Goal: Use online tool/utility: Utilize a website feature to perform a specific function

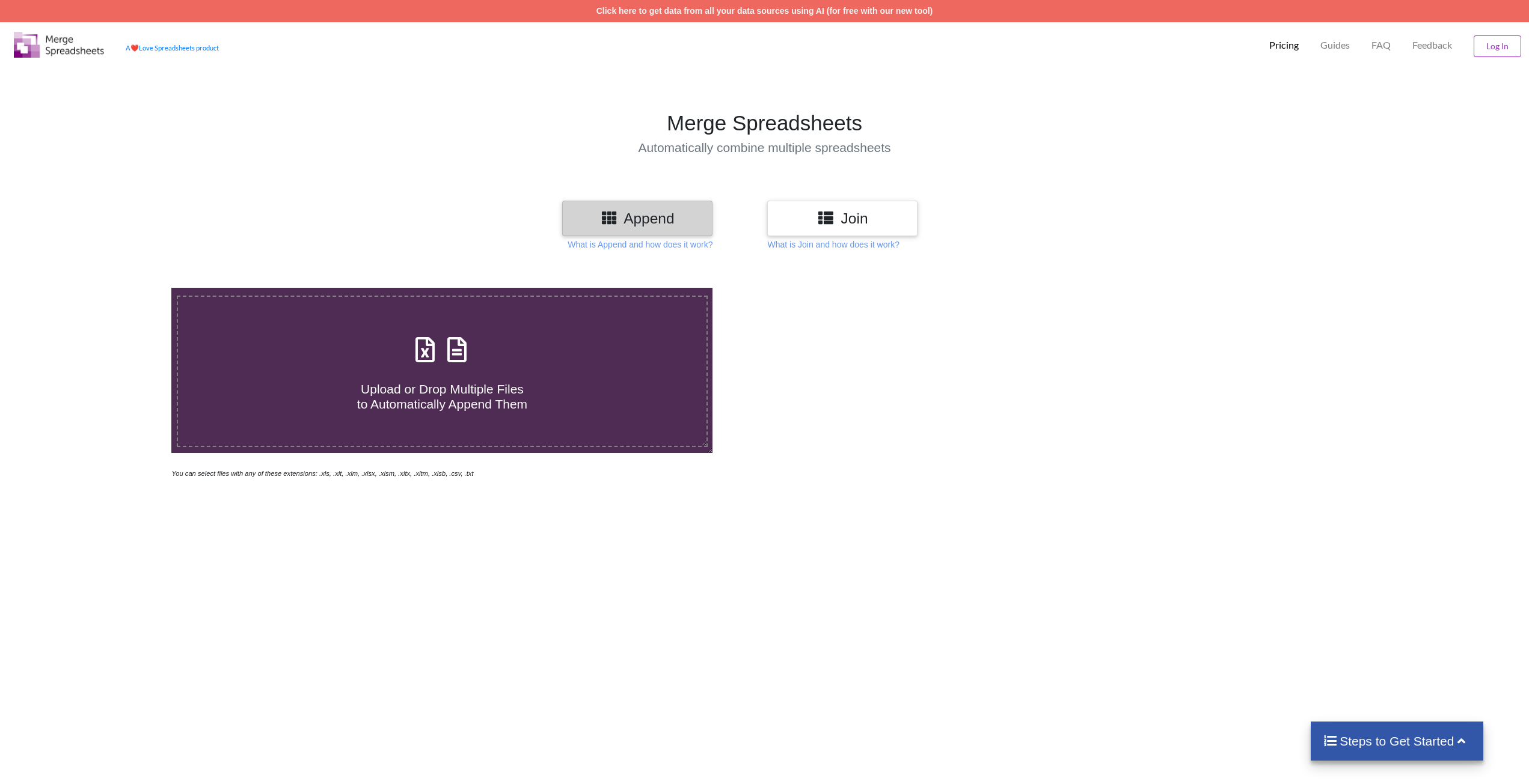
click at [488, 333] on div "Upload or Drop Multiple Files to Automatically Append Them" at bounding box center [441, 372] width 527 height 81
click at [114, 288] on input "Upload or Drop Multiple Files to Automatically Append Them" at bounding box center [114, 288] width 0 height 0
type input "C:\fakepath\250714 KFSC (MEP) - 1. Stadium BOQ (Rev 1).xlsx"
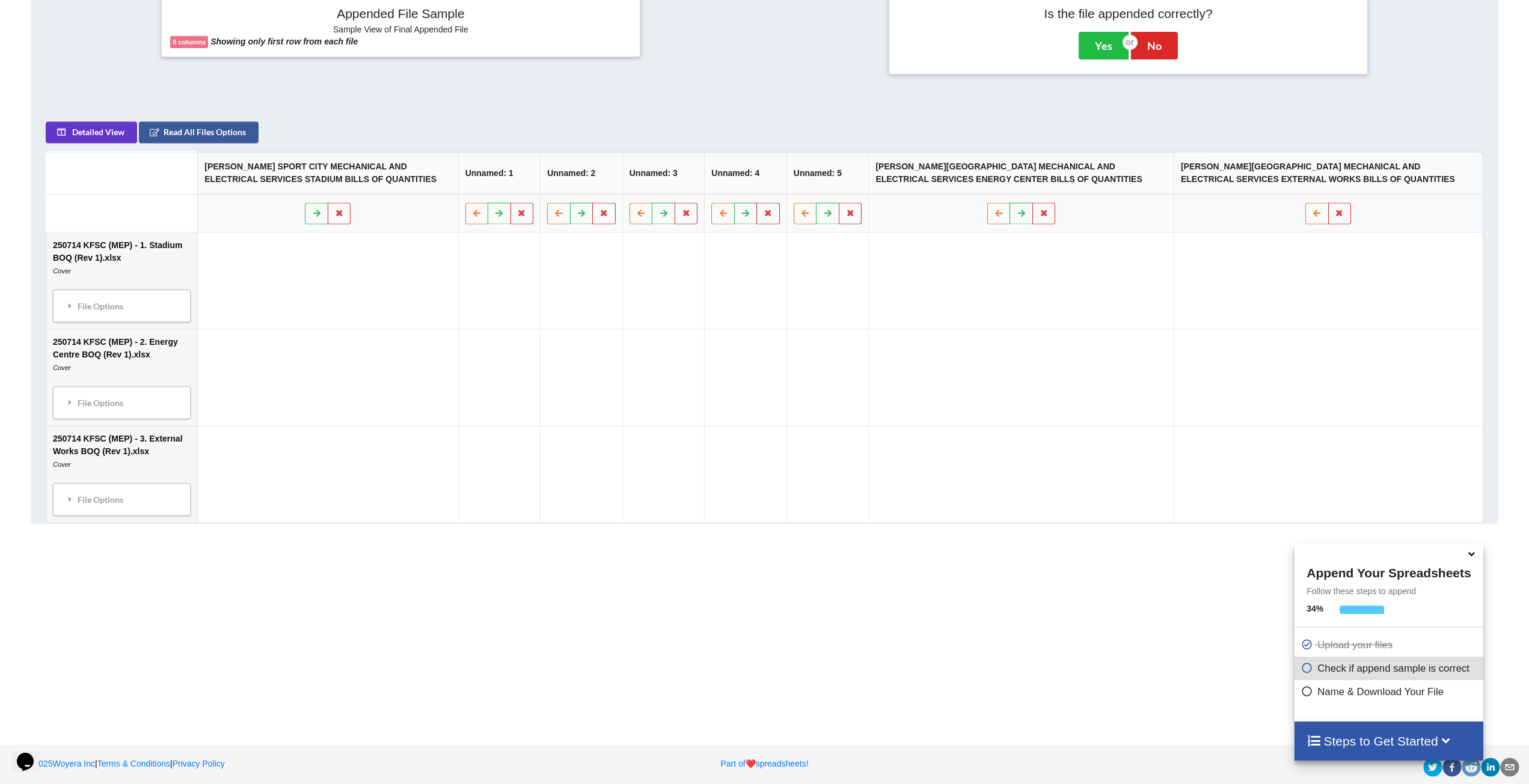
scroll to position [540, 0]
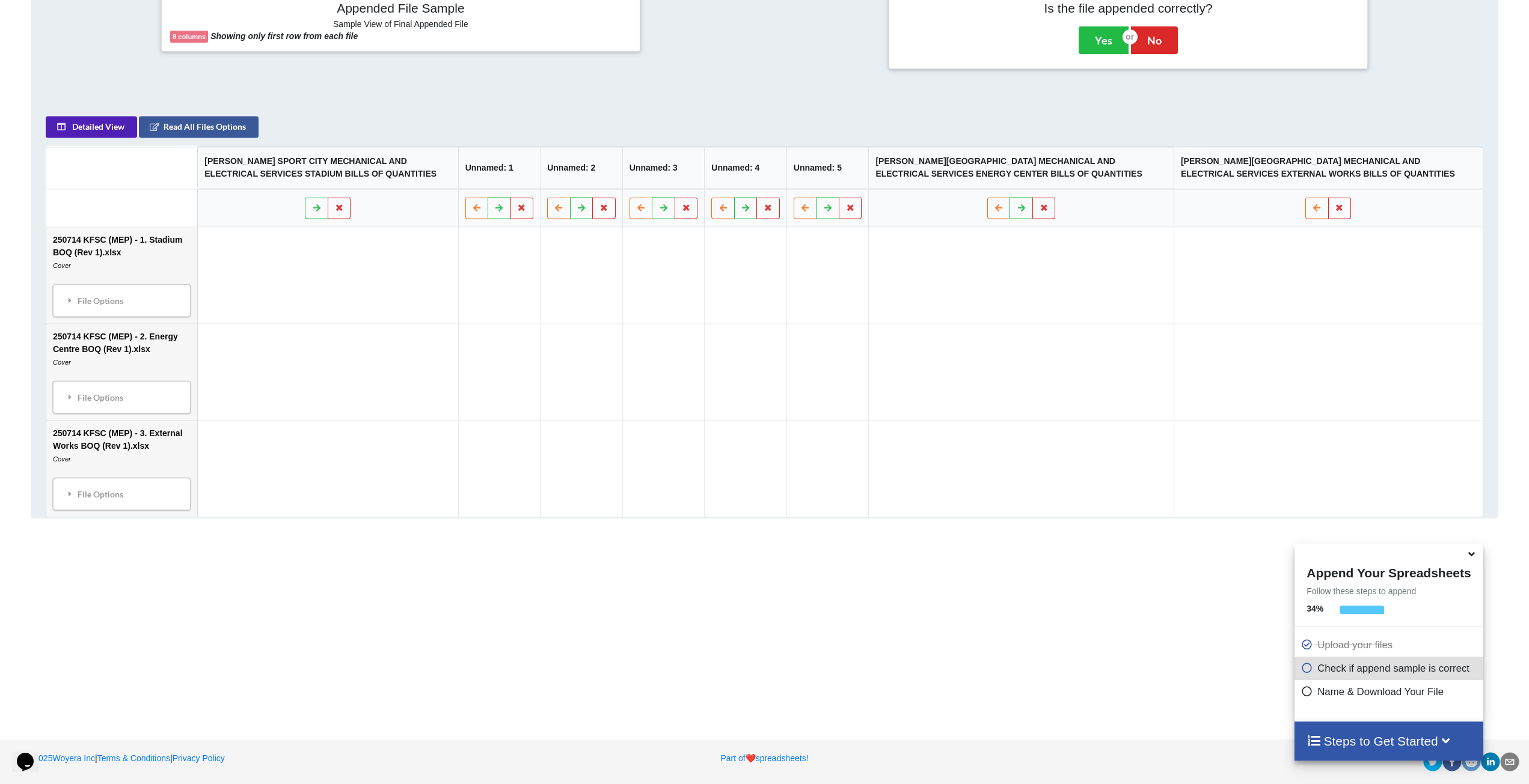
click at [96, 119] on button "Detailed View" at bounding box center [91, 128] width 91 height 21
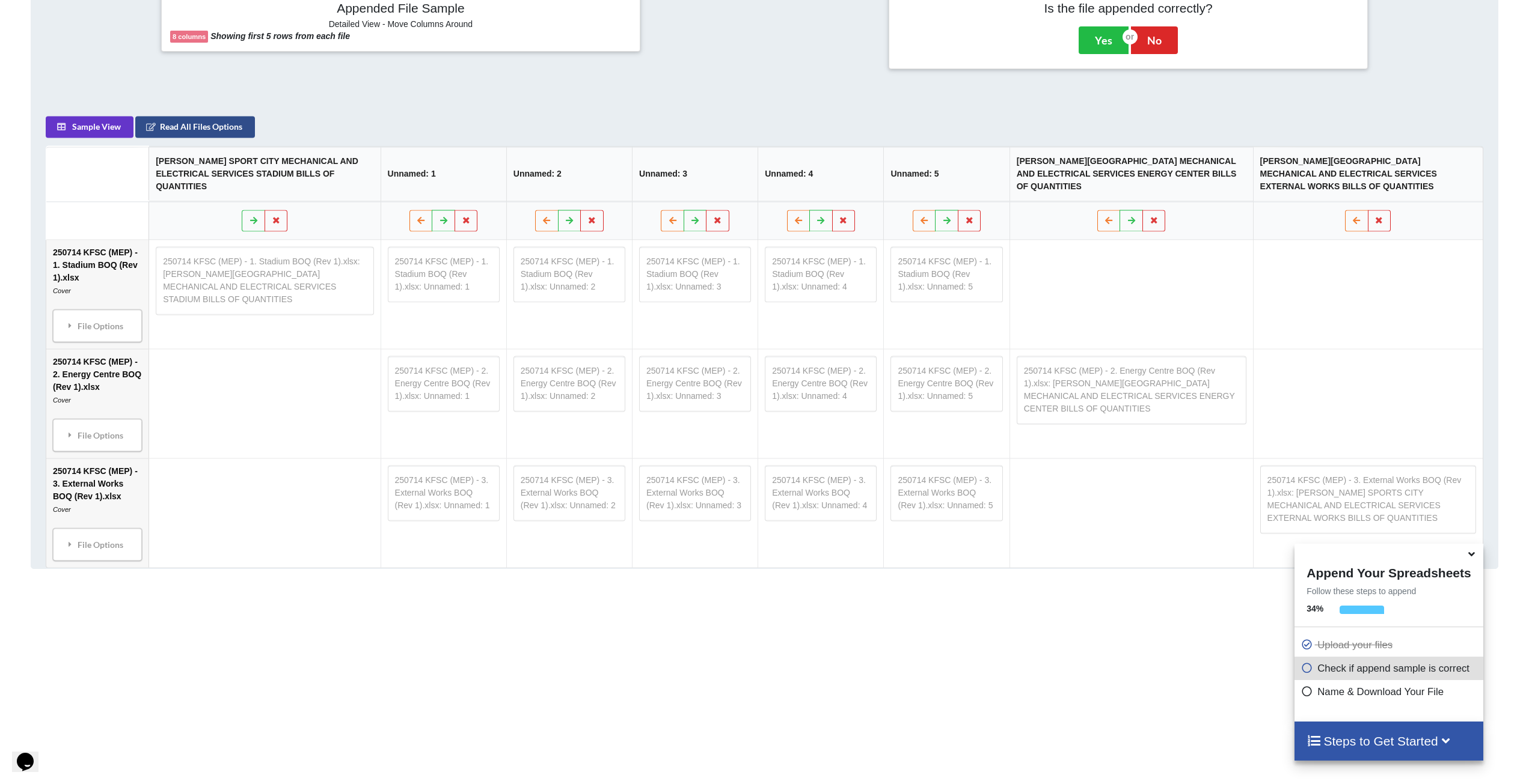
click at [216, 132] on button "Read All Files Options" at bounding box center [194, 128] width 119 height 21
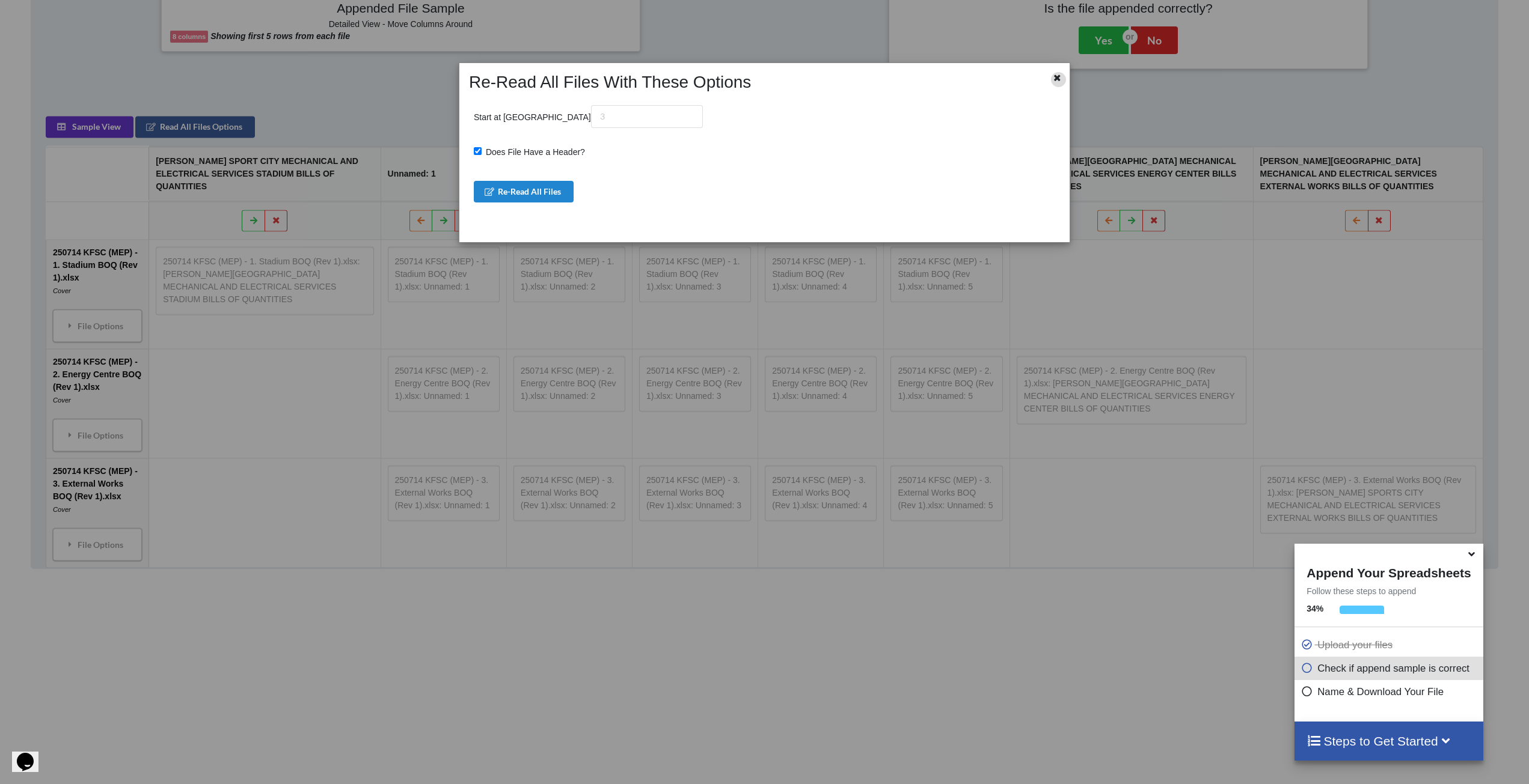
click at [1061, 72] on icon at bounding box center [1057, 77] width 10 height 8
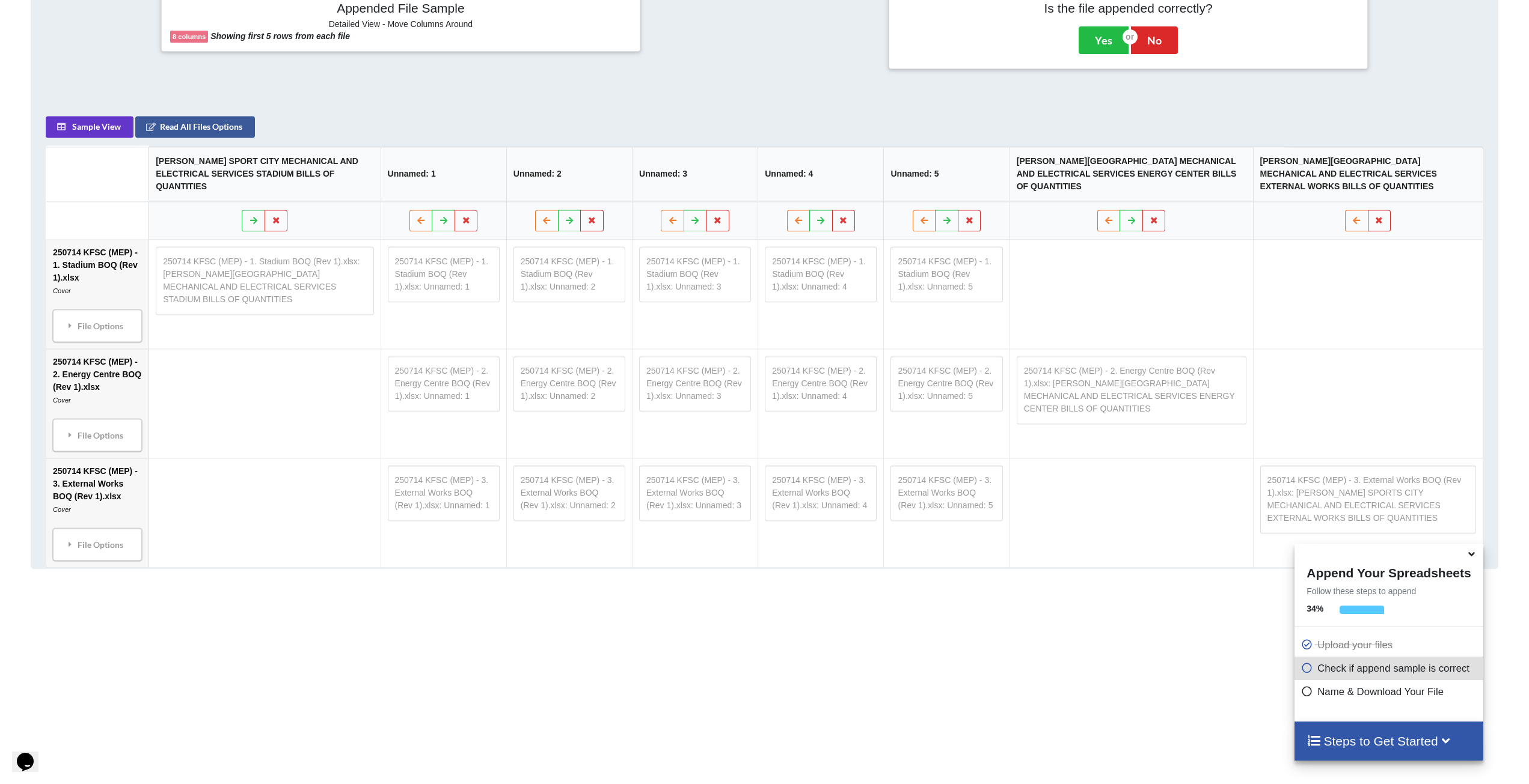
click at [1061, 72] on div "Appended File Sample Detailed View - Move Columns Around 8 columns Showing firs…" at bounding box center [764, 30] width 1485 height 106
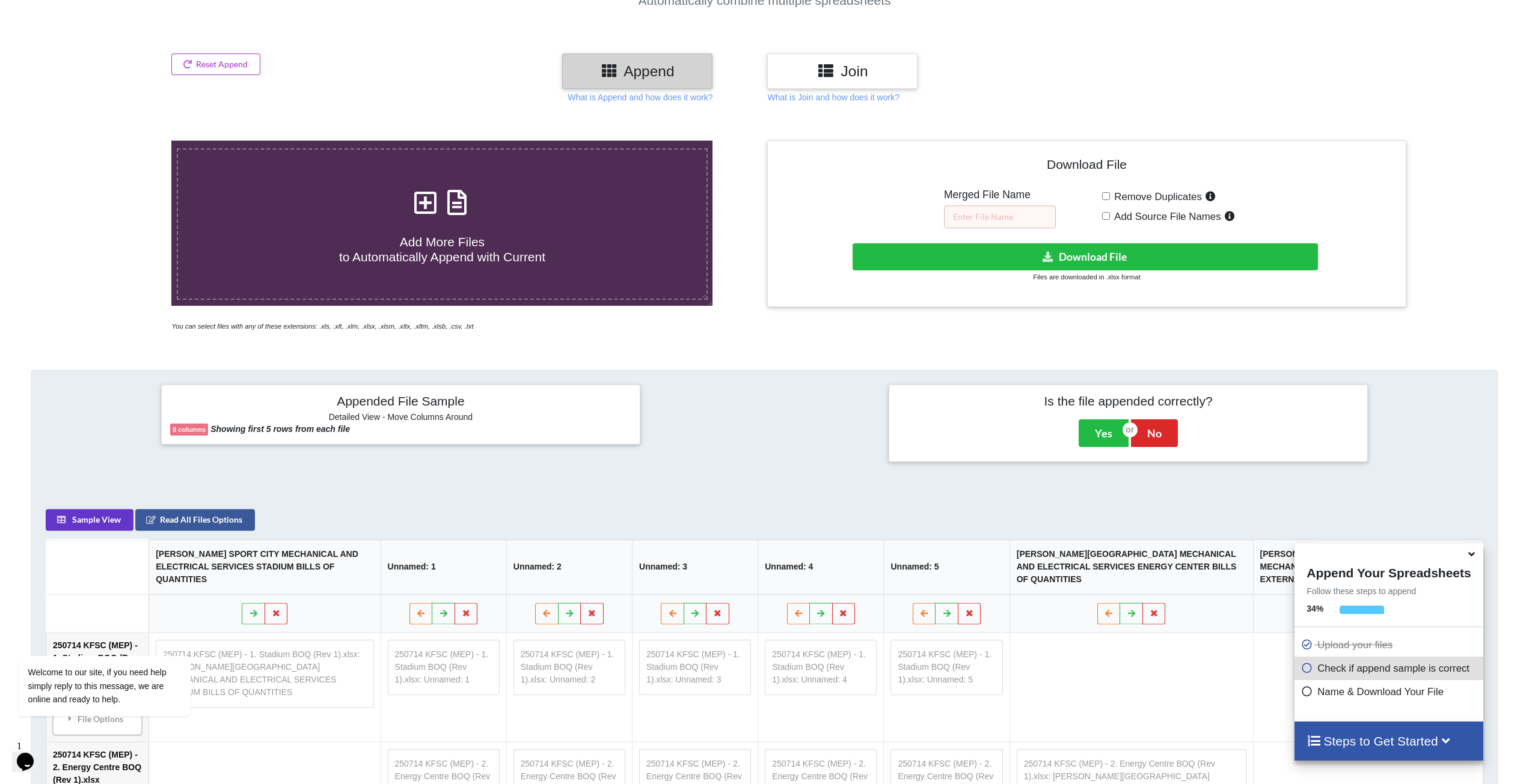
scroll to position [110, 0]
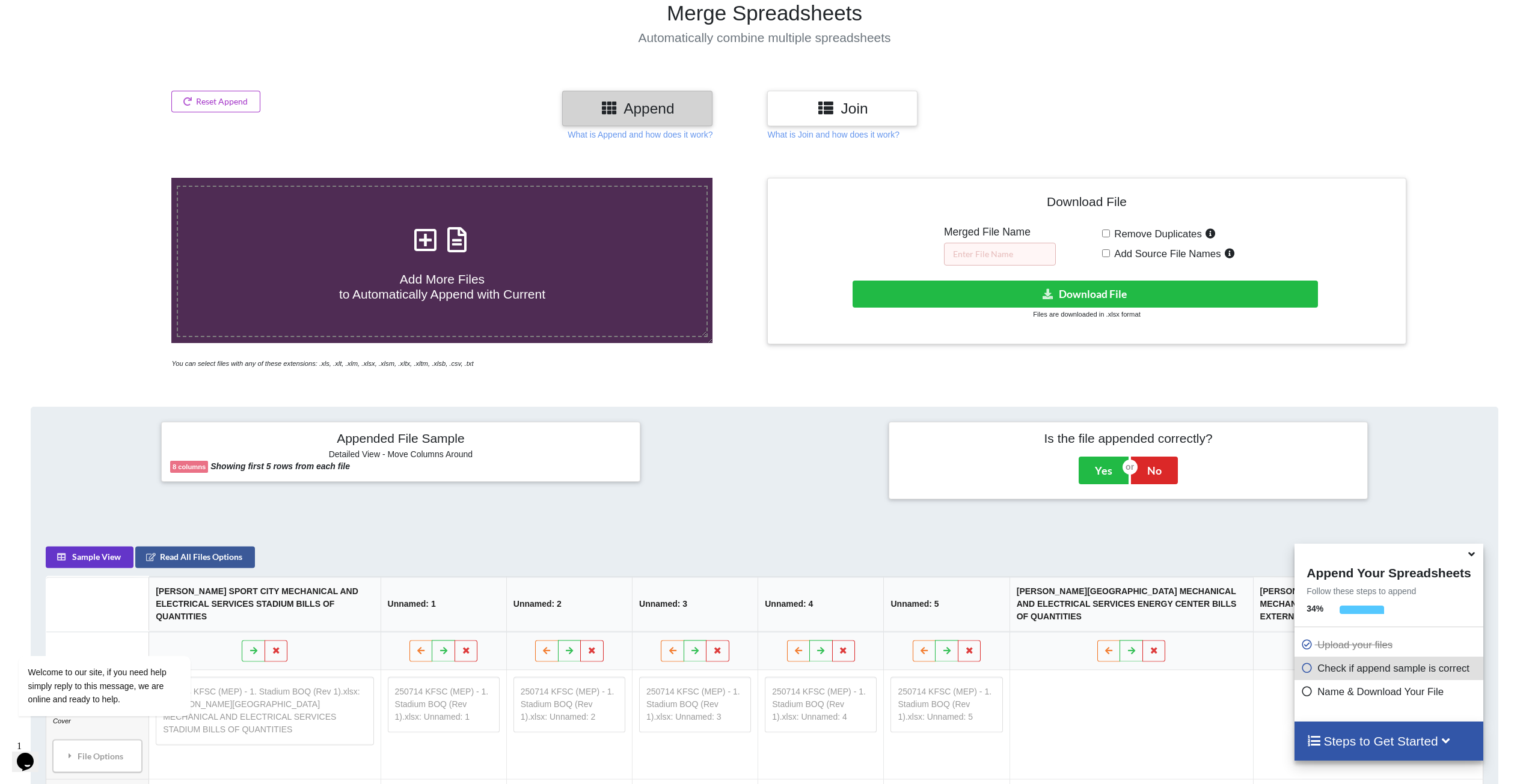
click at [846, 111] on h3 "Join" at bounding box center [842, 108] width 132 height 17
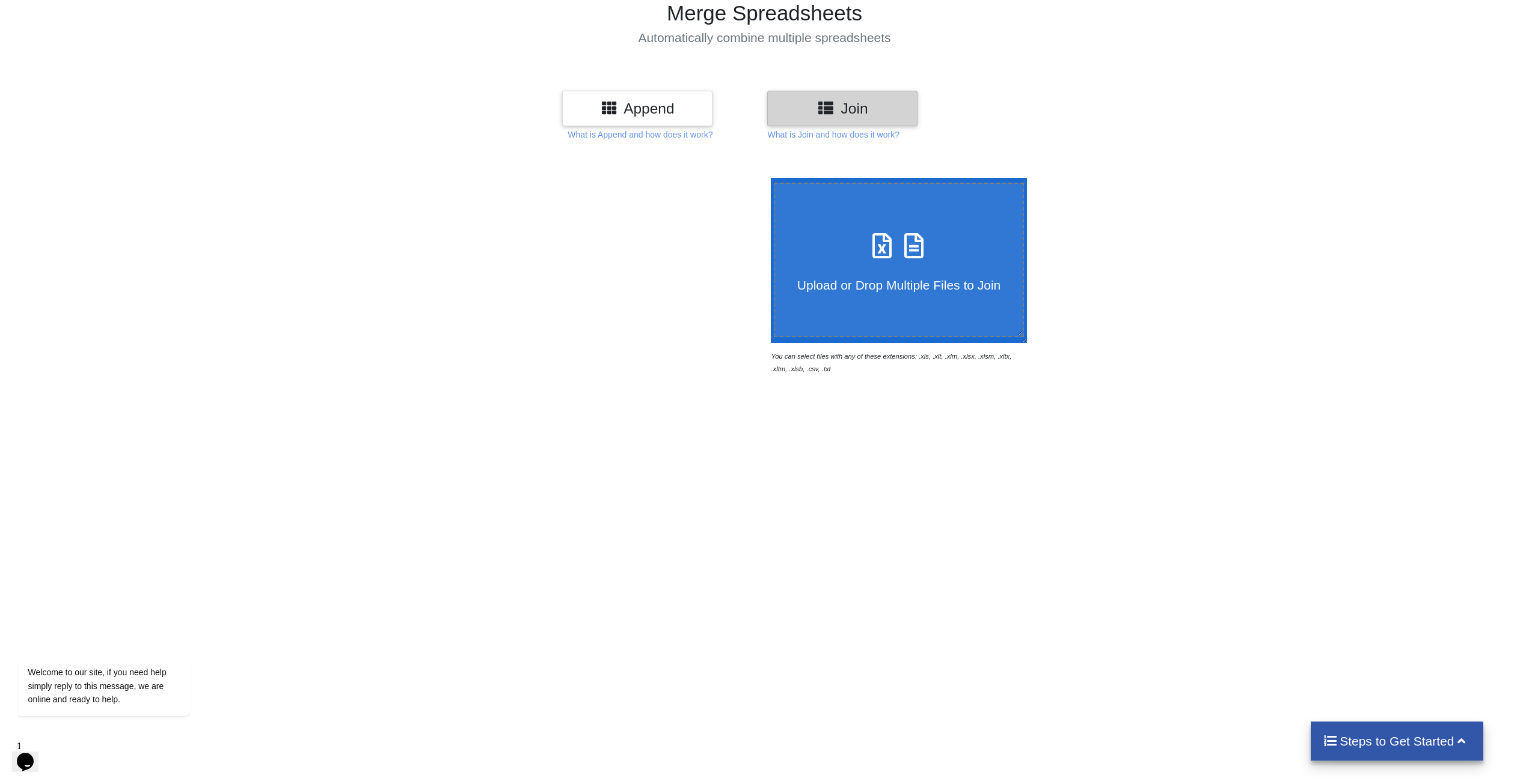
click at [881, 267] on h4 "Upload or Drop Multiple Files to Join" at bounding box center [899, 277] width 249 height 30
click at [768, 178] on input "Upload or Drop Multiple Files to Join" at bounding box center [768, 178] width 0 height 0
type input "C:\fakepath\250714 KFSC (MEP) - 1. Stadium BOQ (Rev 1).xlsx"
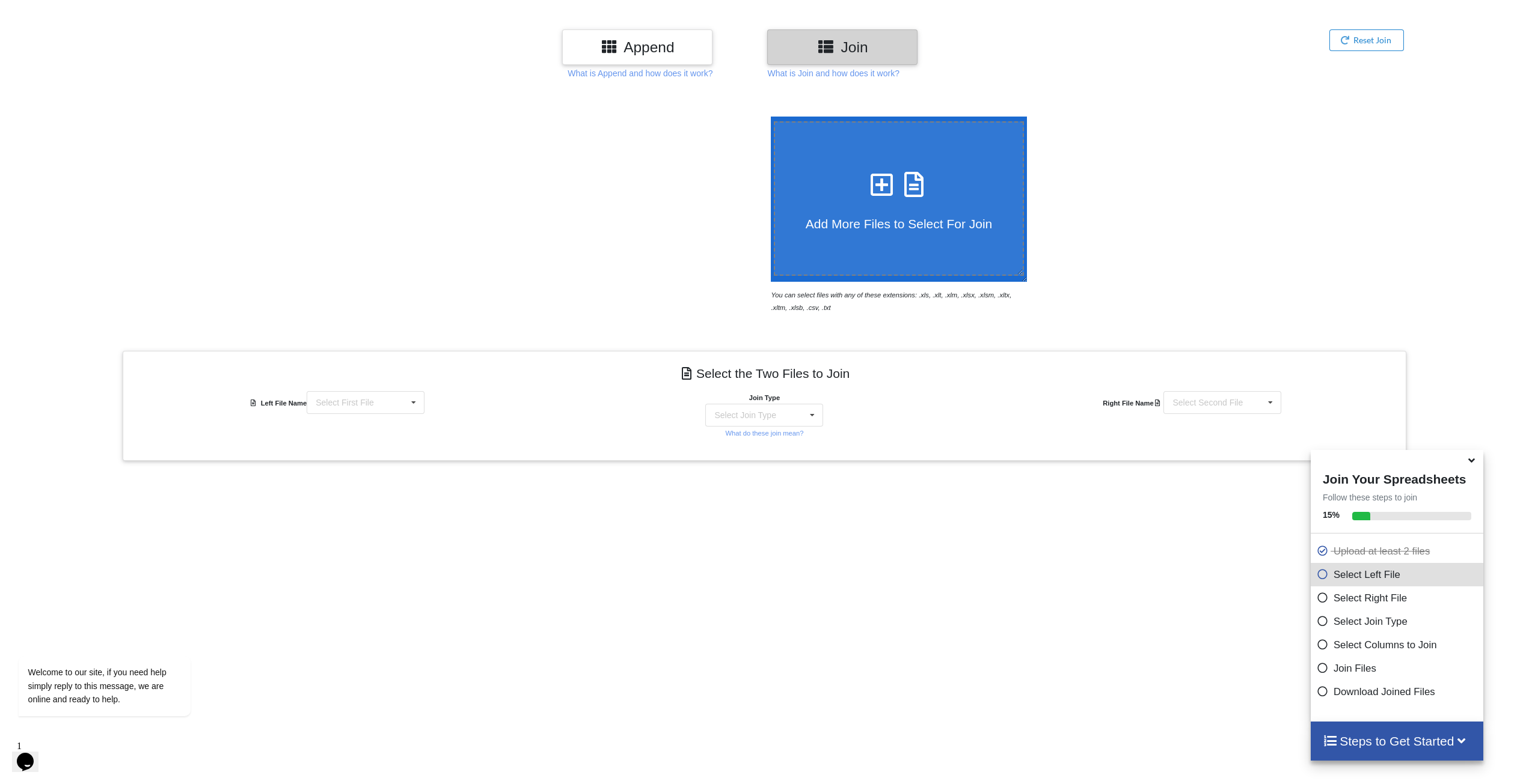
scroll to position [332, 0]
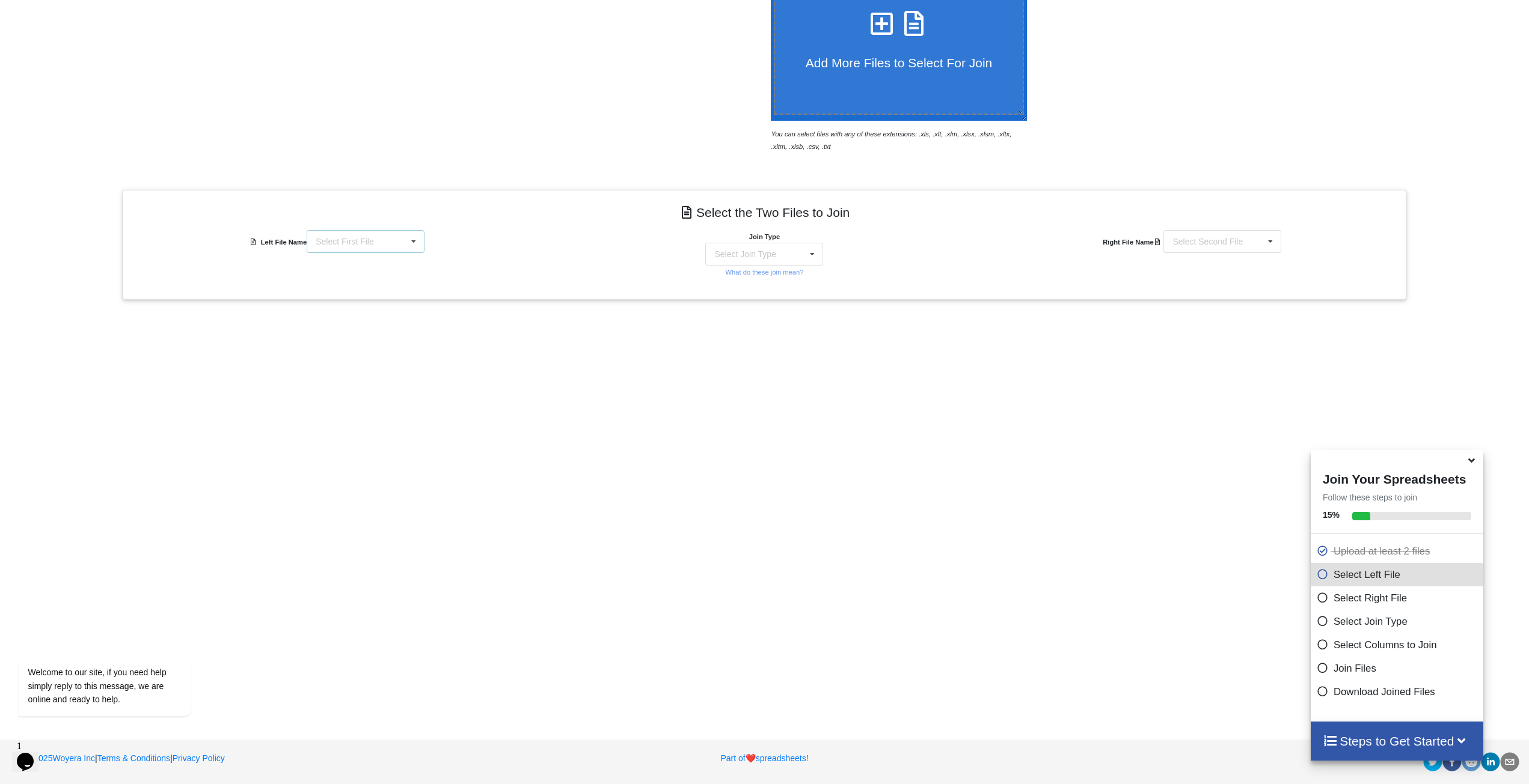
click at [384, 242] on div "Select First File 250714 KFSC (MEP) - 1. Stadium BOQ (Rev 1).xlsx : Cover 25071…" at bounding box center [365, 242] width 118 height 23
click at [514, 377] on div "Add More Files to Select For Join You can select files with any of these extens…" at bounding box center [764, 322] width 1529 height 784
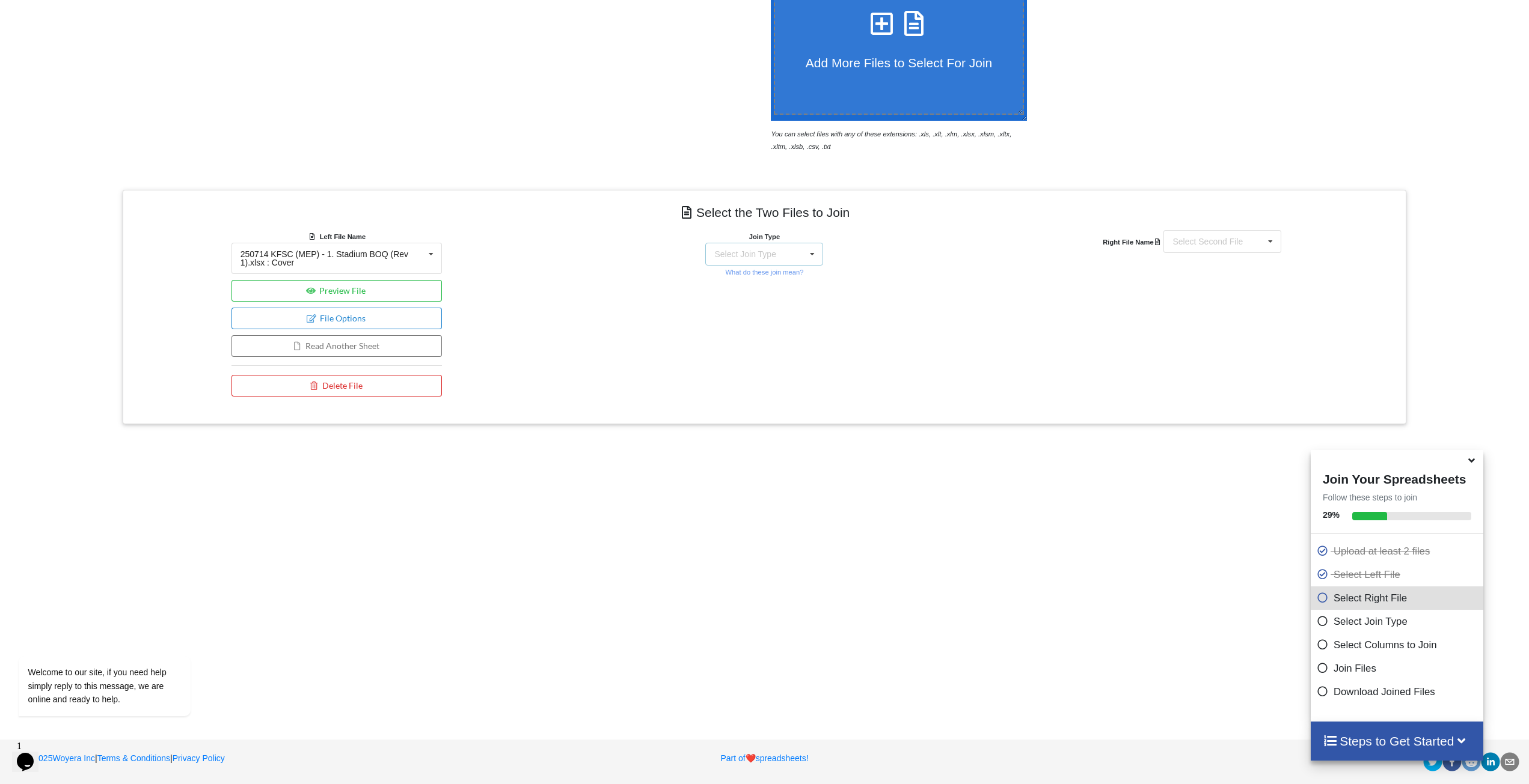
click at [791, 257] on div "Select Join Type INNER JOIN LEFT JOIN RIGHT JOIN FULL JOIN" at bounding box center [764, 254] width 118 height 23
click at [1202, 246] on div "Select Second File" at bounding box center [1207, 242] width 70 height 8
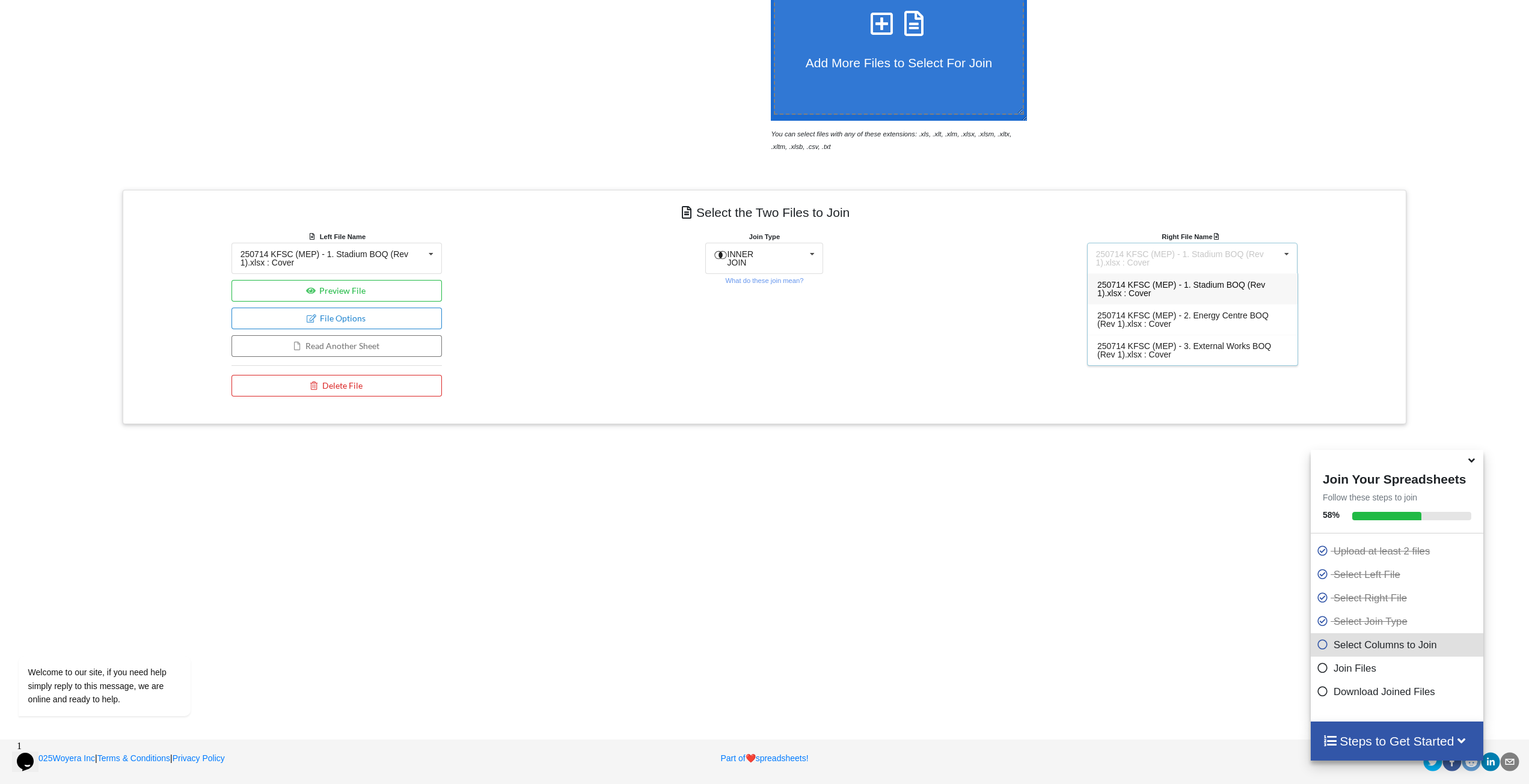
click at [1213, 231] on div "Right File Name 250714 KFSC (MEP) - 1. Stadium BOQ (Rev 1).xlsx : Cover 250714 …" at bounding box center [1192, 252] width 211 height 44
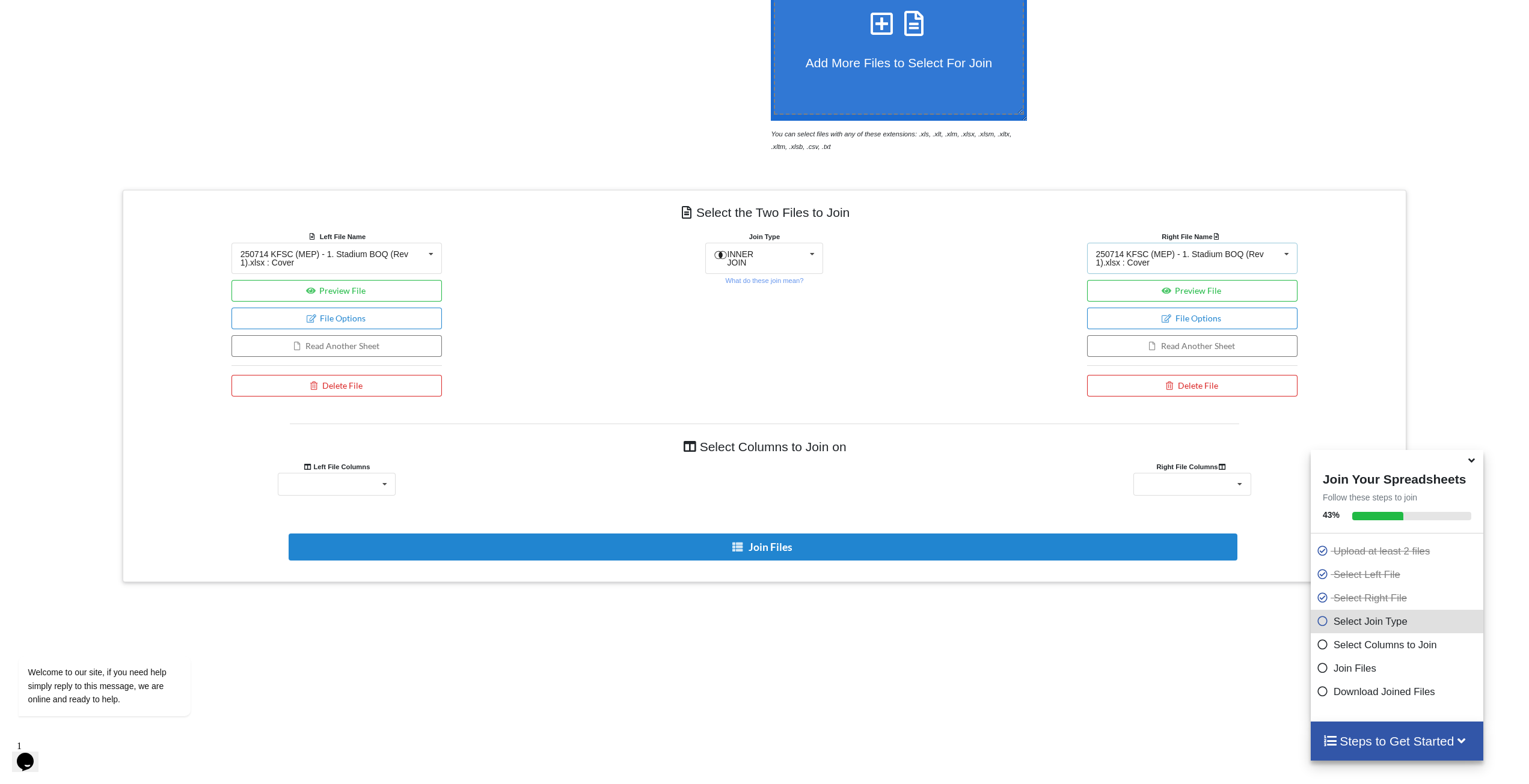
click at [1173, 264] on div "250714 KFSC (MEP) - 1. Stadium BOQ (Rev 1).xlsx : Cover" at bounding box center [1187, 258] width 184 height 16
click at [567, 373] on div "Join Type INNER JOIN INNER JOIN LEFT JOIN RIGHT JOIN FULL JOIN What do these jo…" at bounding box center [764, 317] width 427 height 173
click at [808, 259] on icon at bounding box center [812, 254] width 18 height 22
click at [322, 480] on div "[PERSON_NAME] SPORT CITY MECHANICAL AND ELECTRICAL SERVICES STADIUM BILLS OF QU…" at bounding box center [337, 485] width 118 height 23
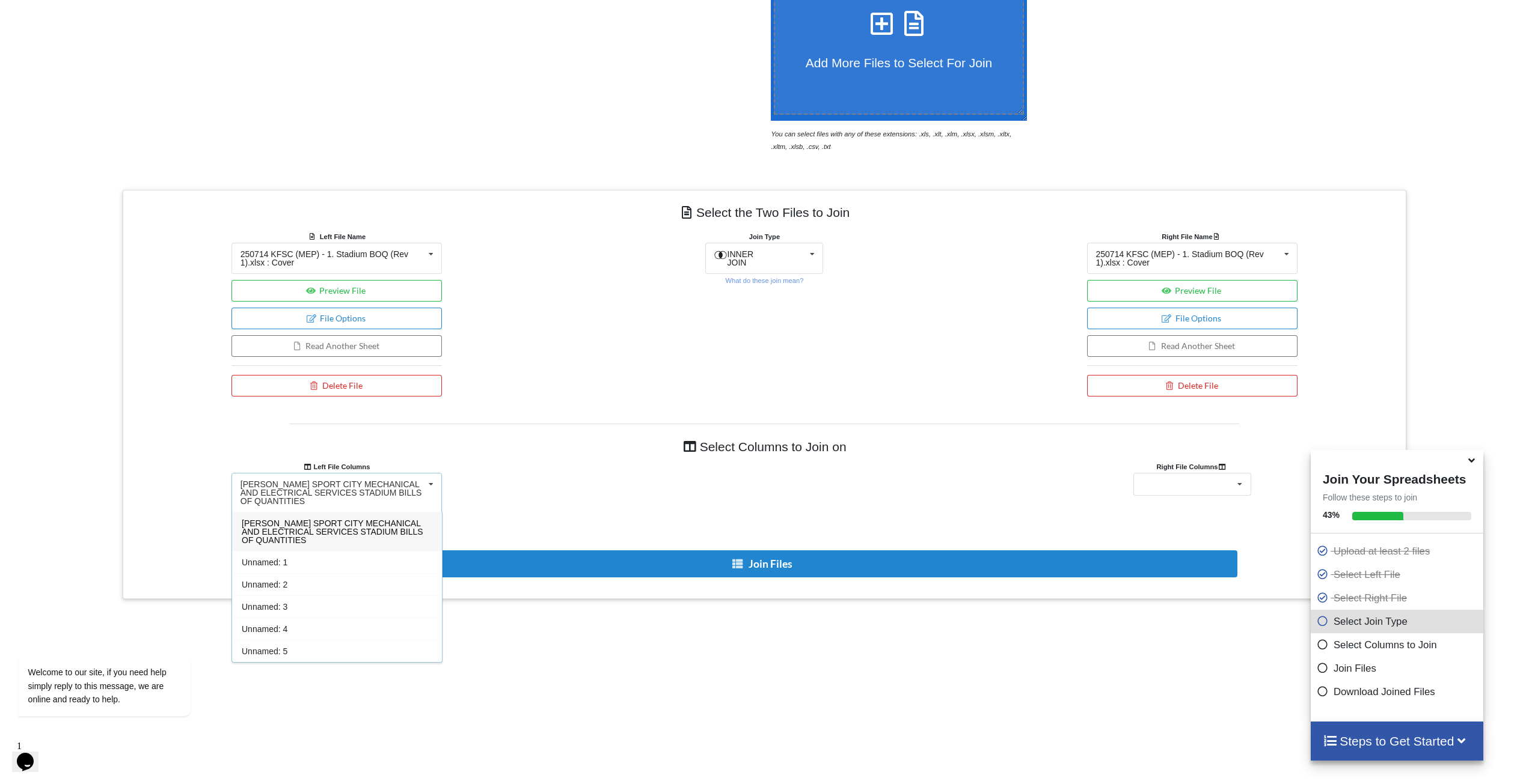
click at [402, 491] on div "[PERSON_NAME] SPORT CITY MECHANICAL AND ELECTRICAL SERVICES STADIUM BILLS OF QU…" at bounding box center [332, 493] width 184 height 26
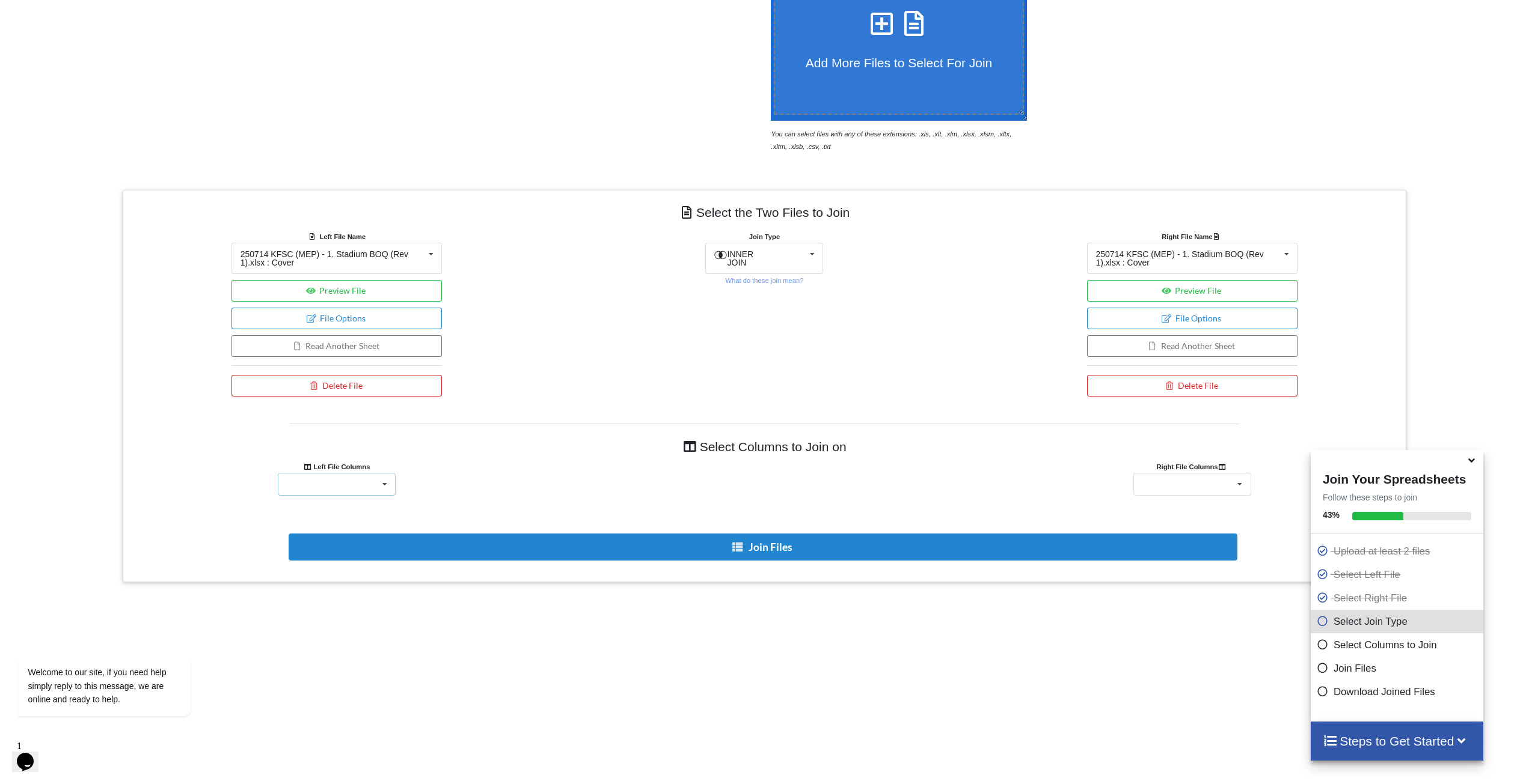
click at [360, 485] on div "[PERSON_NAME] SPORT CITY MECHANICAL AND ELECTRICAL SERVICES STADIUM BILLS OF QU…" at bounding box center [337, 485] width 118 height 23
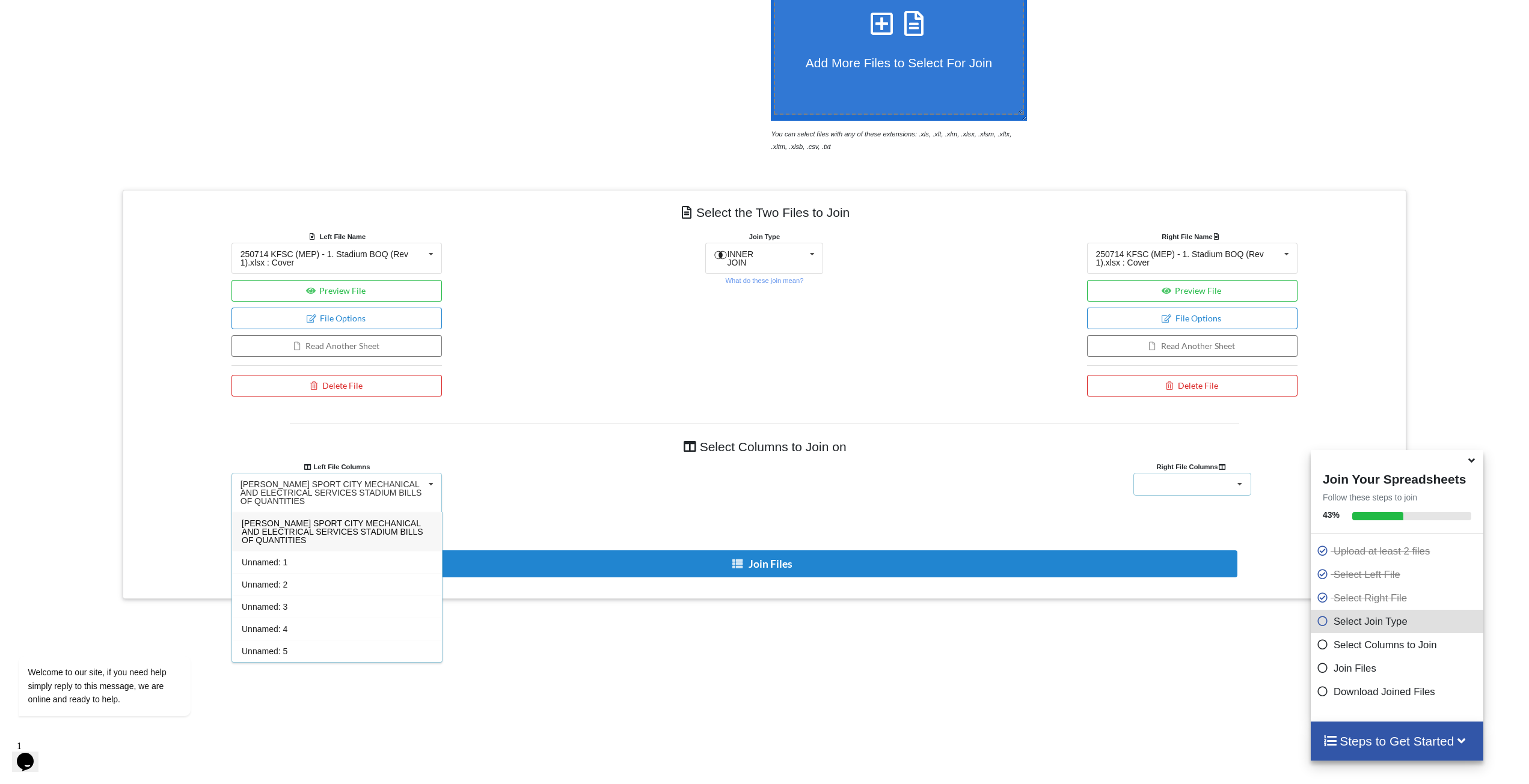
click at [1239, 492] on icon at bounding box center [1240, 485] width 18 height 22
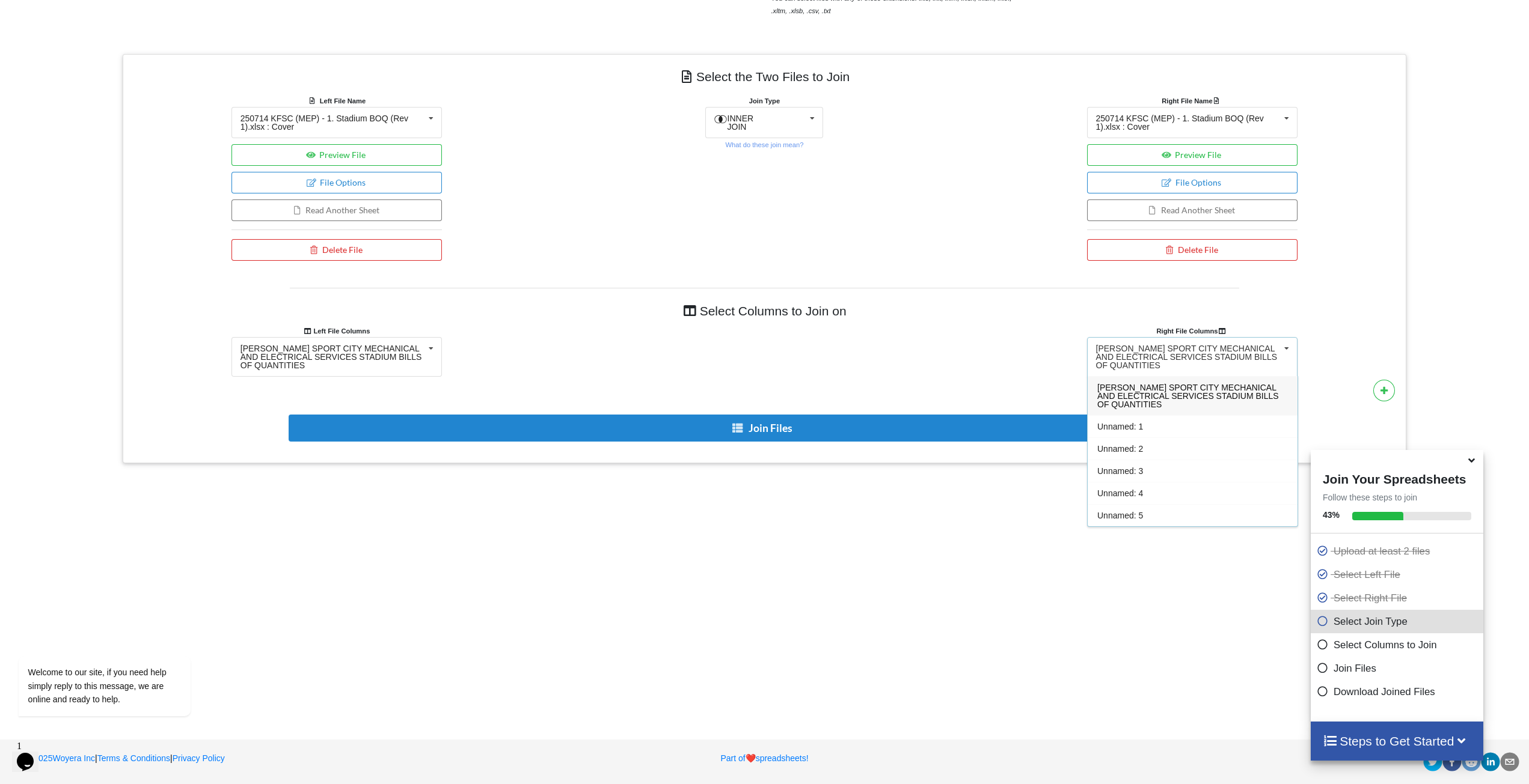
click at [913, 563] on div "Add More Files to Select For Join You can select files with any of these extens…" at bounding box center [764, 254] width 1529 height 921
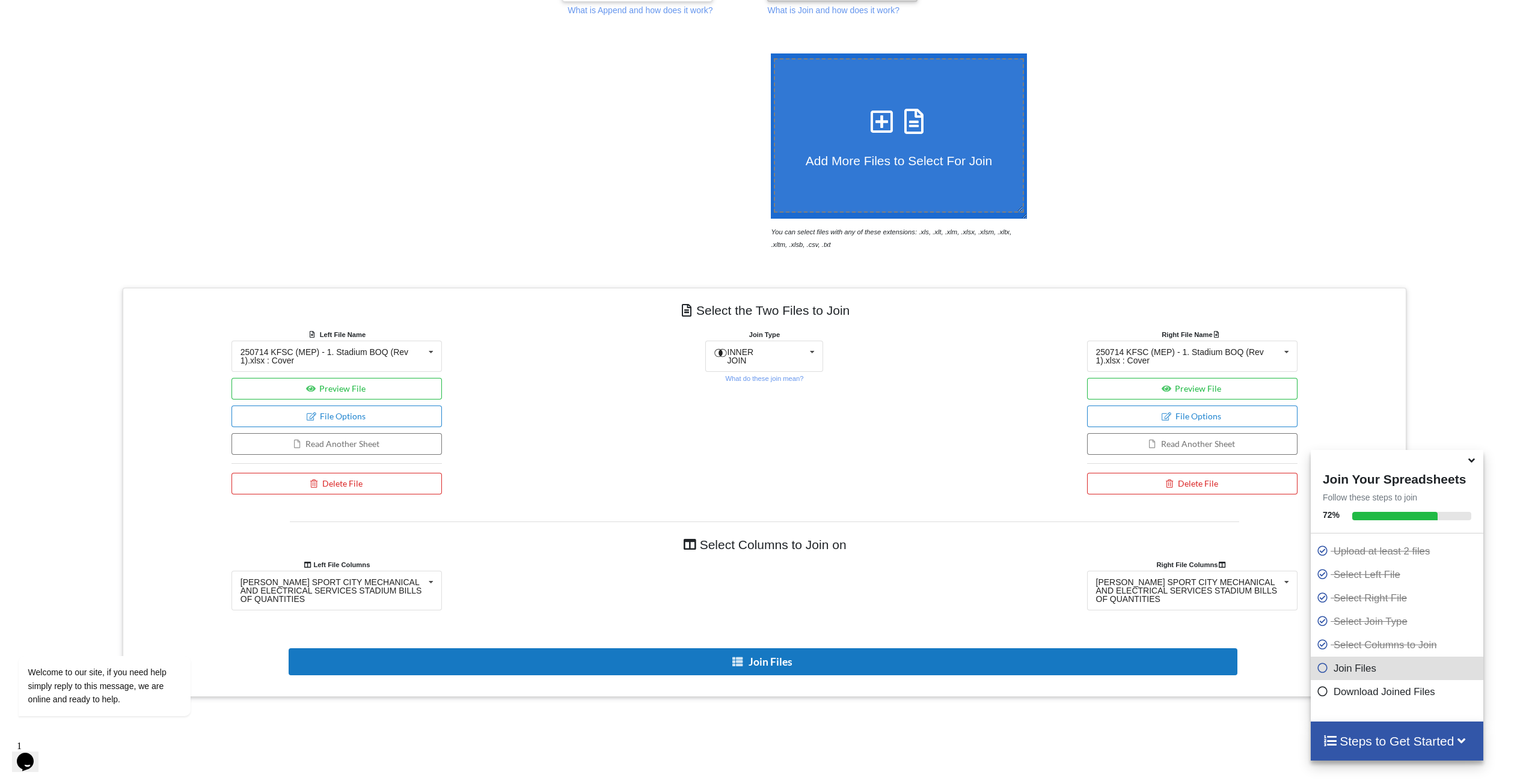
scroll to position [168, 0]
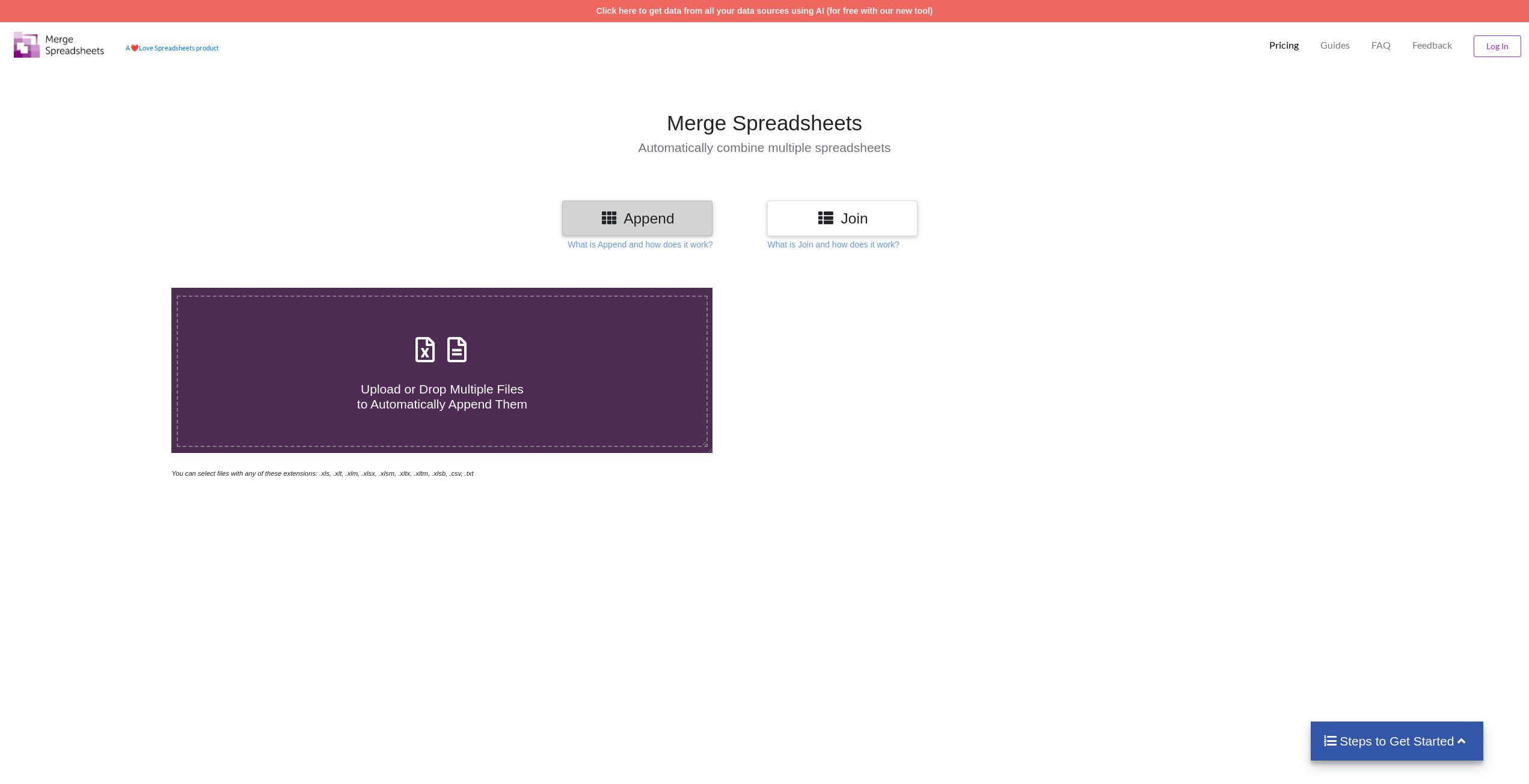
click at [439, 389] on span "Upload or Drop Multiple Files to Automatically Append Them" at bounding box center [442, 397] width 170 height 29
click at [114, 288] on input "Upload or Drop Multiple Files to Automatically Append Them" at bounding box center [114, 288] width 0 height 0
type input "C:\fakepath\250714 KFSC (MEP) - 1. Stadium BOQ (Rev 1).xlsx"
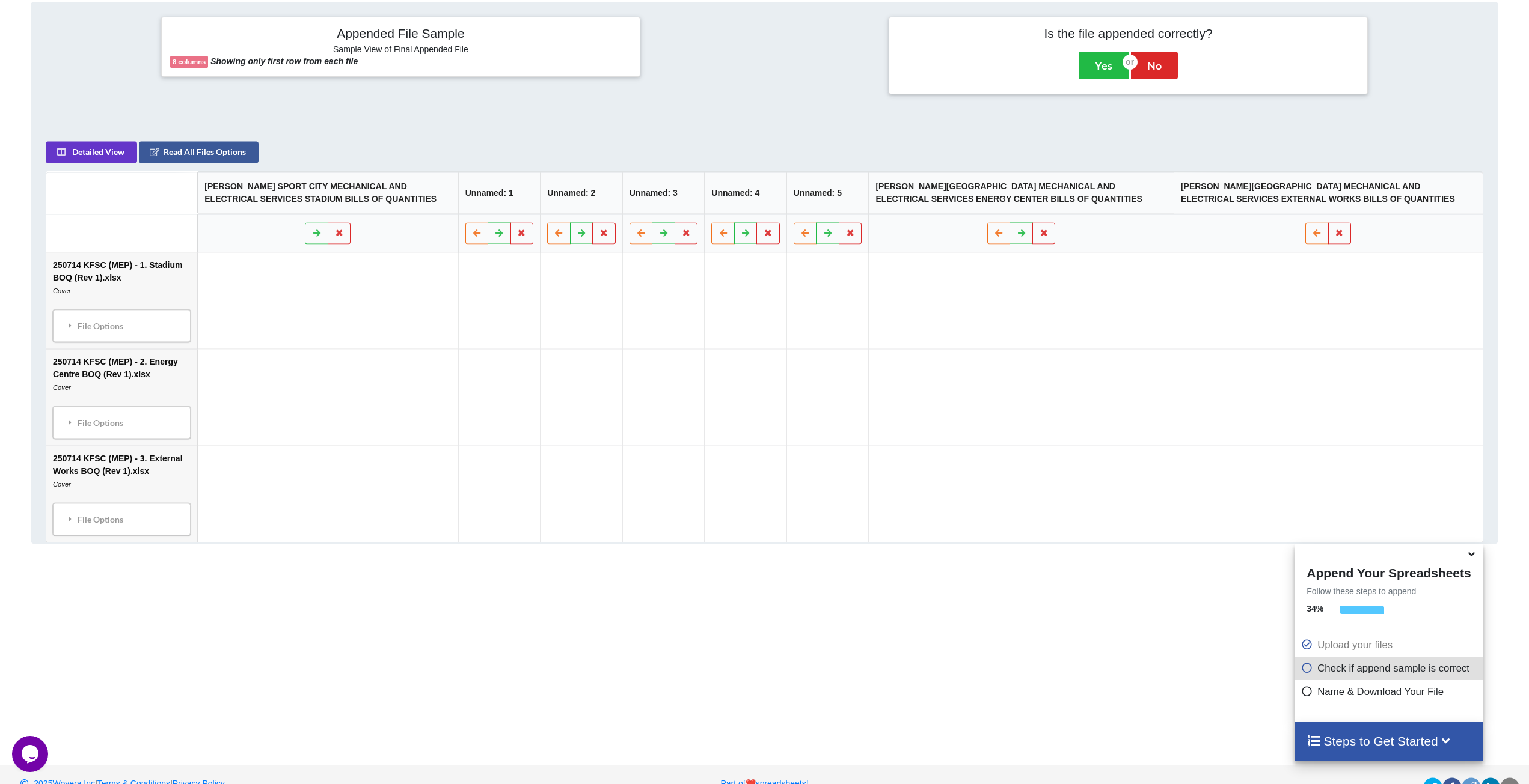
scroll to position [517, 0]
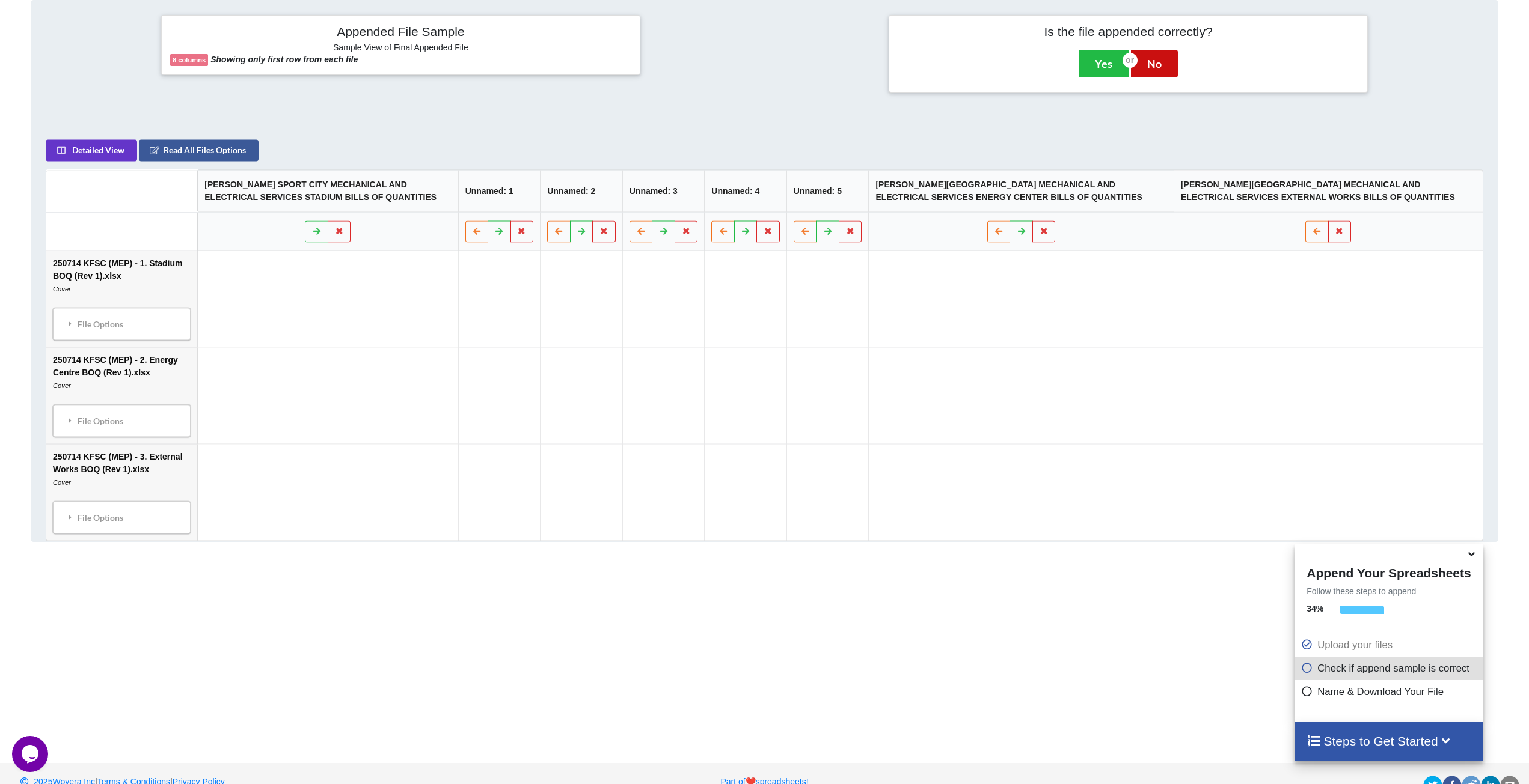
click at [1154, 68] on button "No" at bounding box center [1154, 64] width 47 height 28
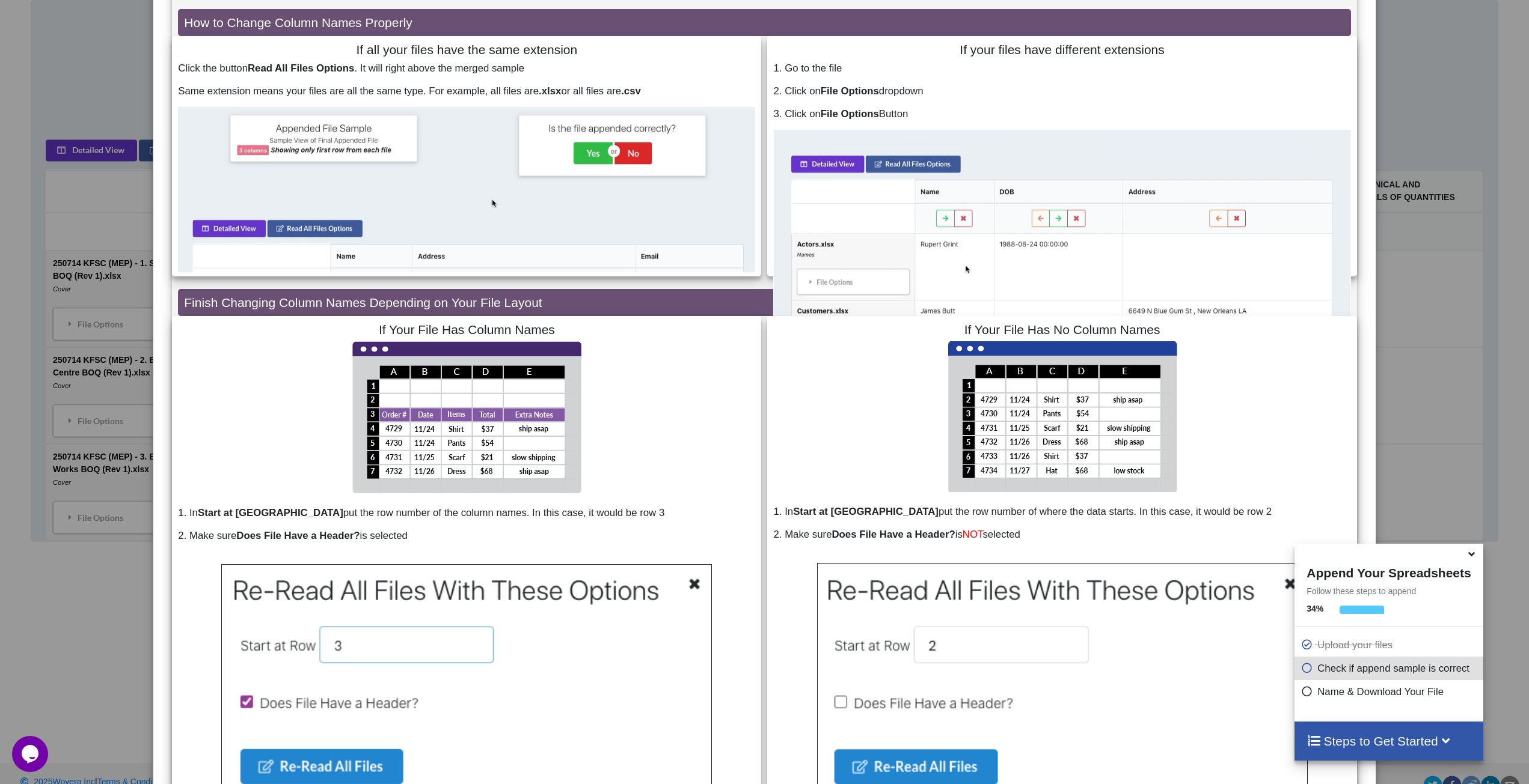
scroll to position [0, 0]
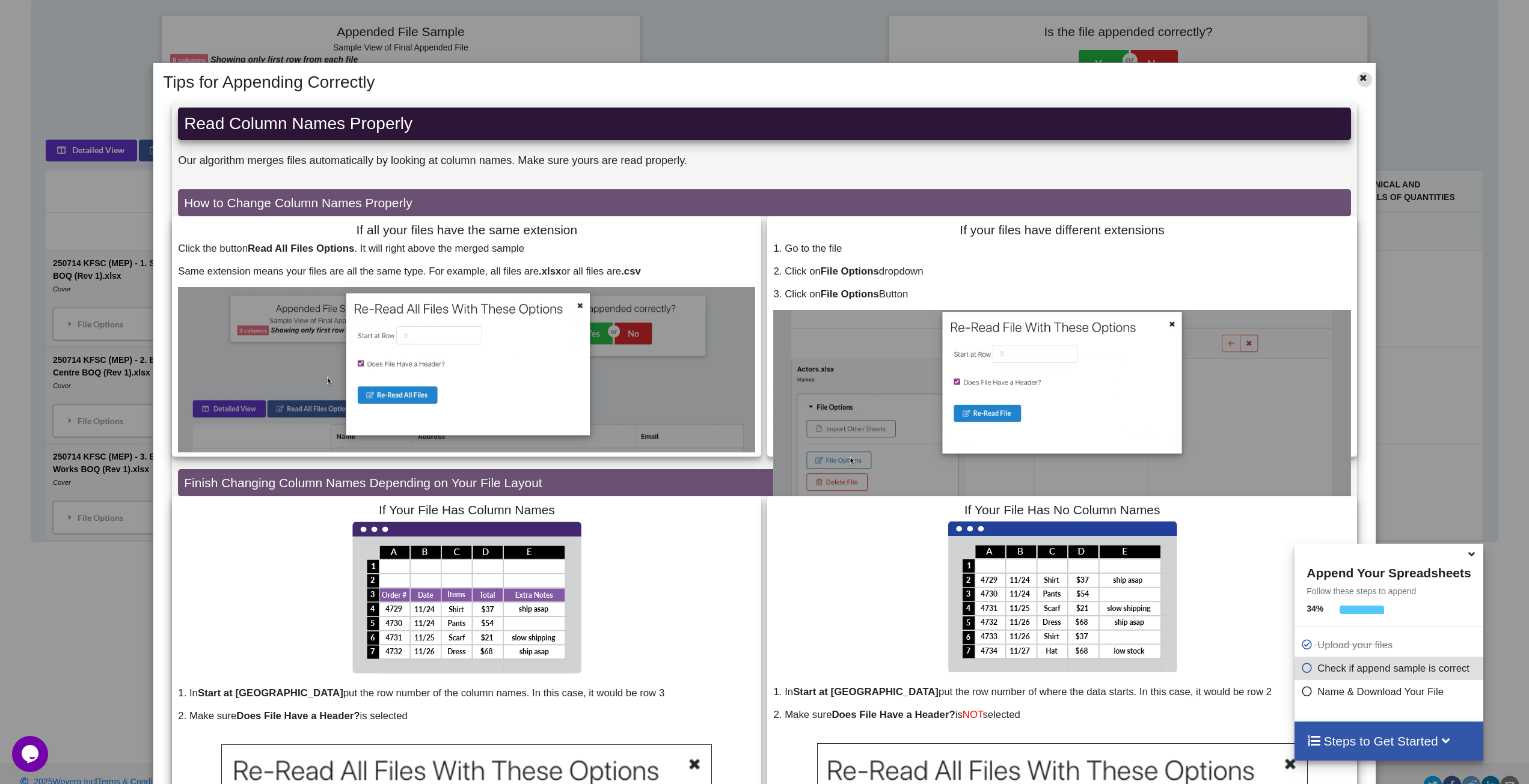
click at [1358, 73] on icon at bounding box center [1363, 77] width 10 height 8
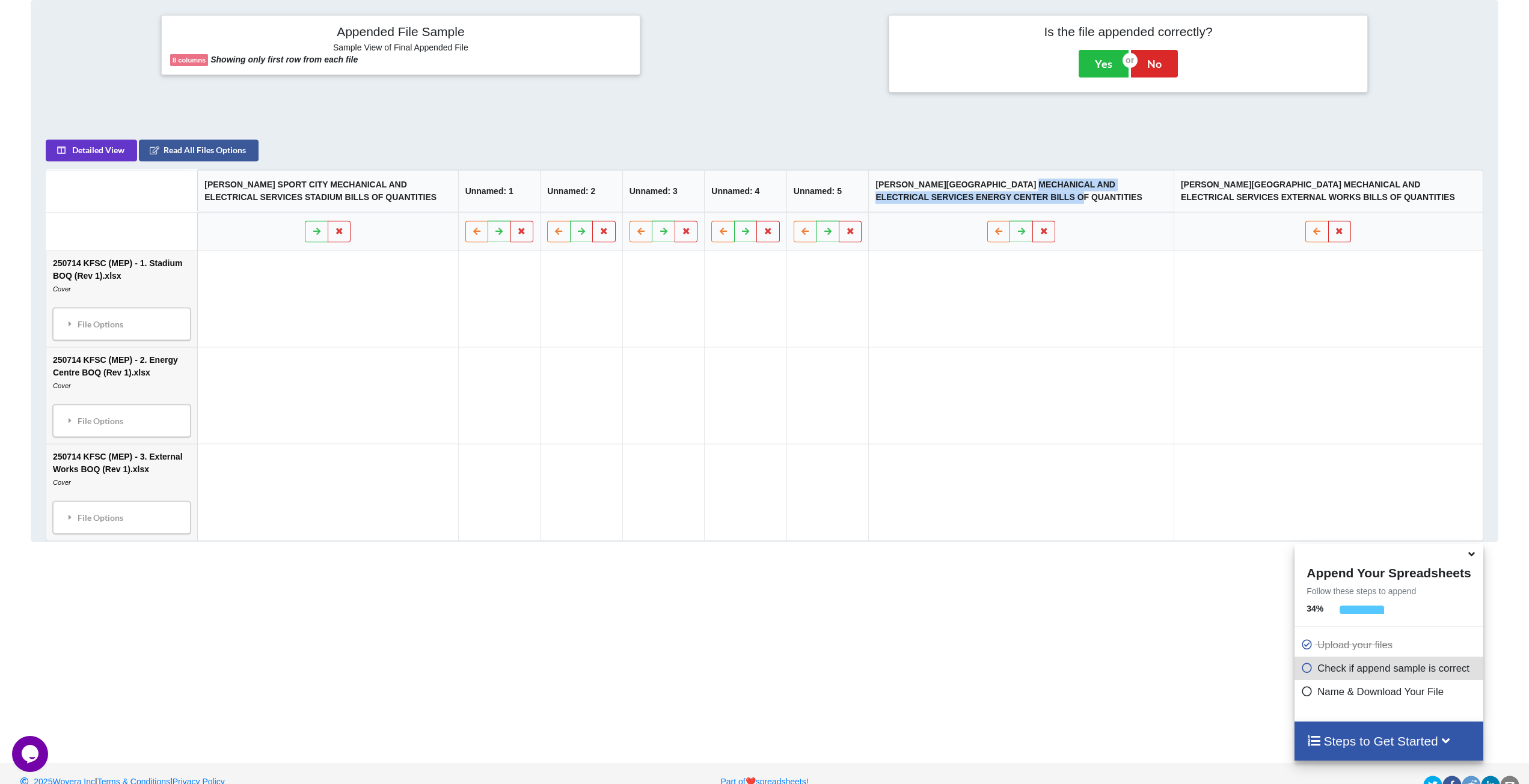
drag, startPoint x: 1046, startPoint y: 188, endPoint x: 1044, endPoint y: 195, distance: 7.3
click at [1044, 195] on th "[PERSON_NAME][GEOGRAPHIC_DATA] MECHANICAL AND ELECTRICAL SERVICES ENERGY CENTER…" at bounding box center [1021, 191] width 305 height 42
click at [887, 187] on tr "KING FAHD SPORT CITY MECHANICAL AND ELECTRICAL SERVICES STADIUM BILLS OF QUANTI…" at bounding box center [764, 191] width 1436 height 42
click at [896, 187] on th "[PERSON_NAME][GEOGRAPHIC_DATA] MECHANICAL AND ELECTRICAL SERVICES ENERGY CENTER…" at bounding box center [1021, 191] width 305 height 42
click at [881, 187] on tr "KING FAHD SPORT CITY MECHANICAL AND ELECTRICAL SERVICES STADIUM BILLS OF QUANTI…" at bounding box center [764, 191] width 1436 height 42
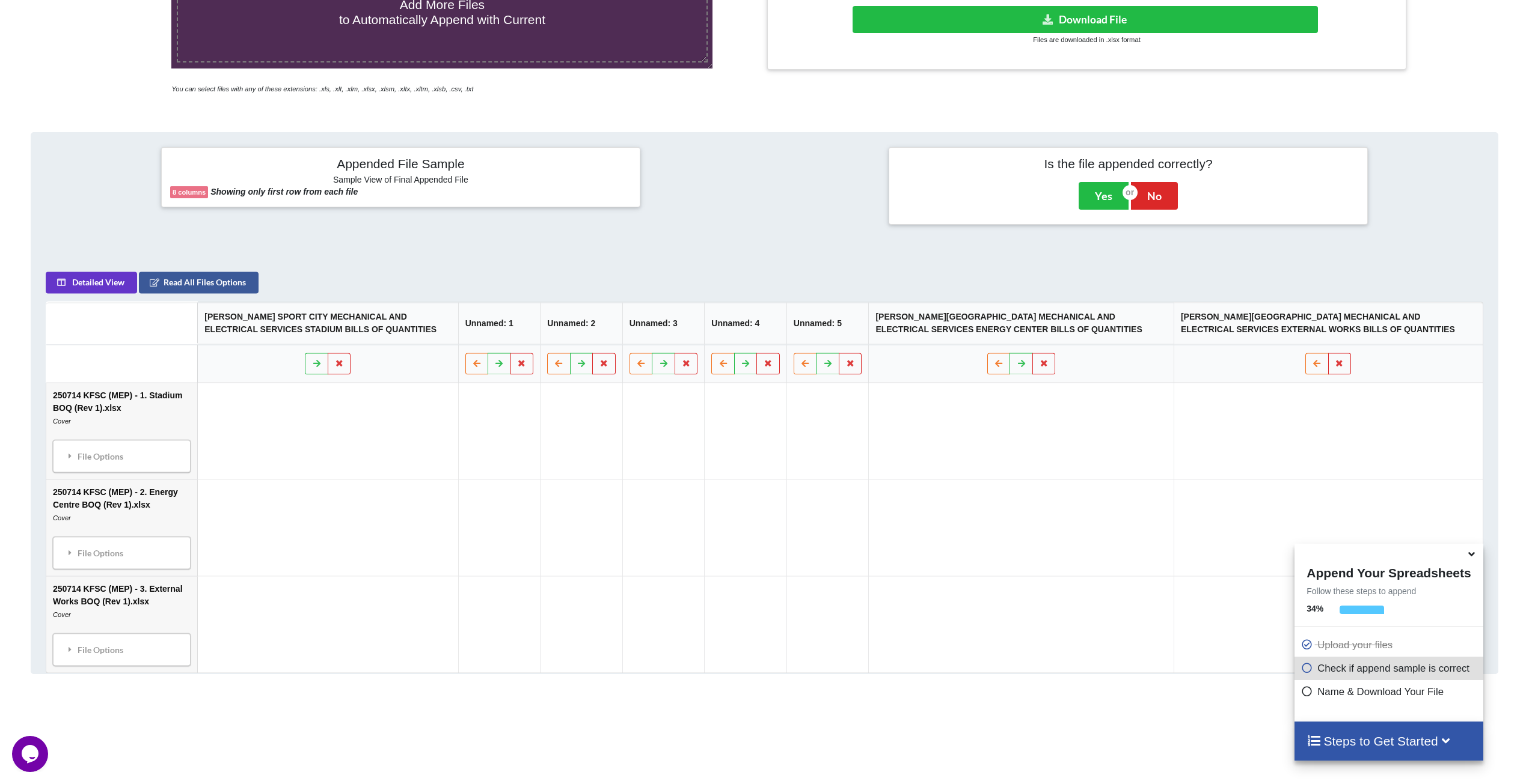
scroll to position [397, 0]
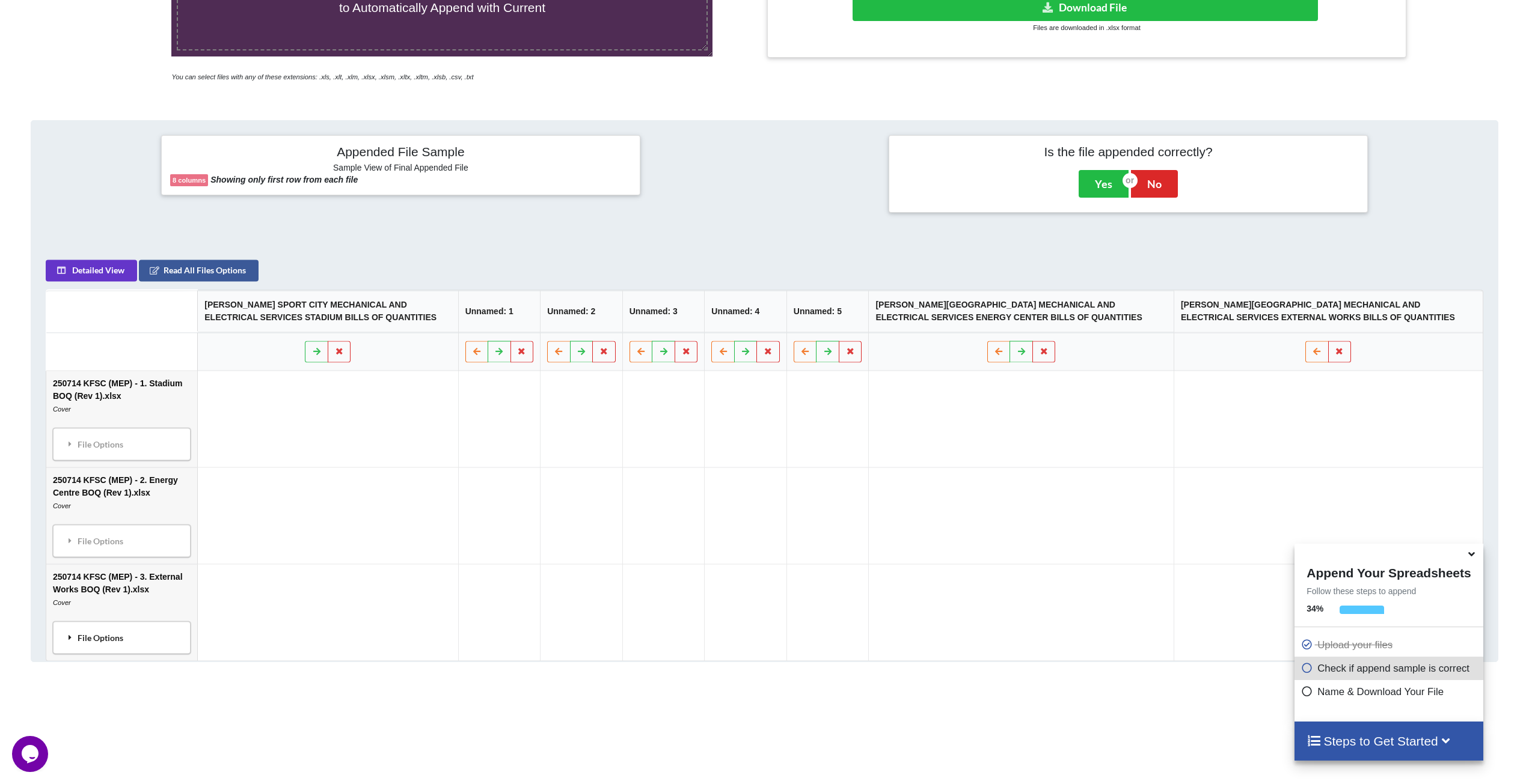
click at [156, 631] on div "File Options" at bounding box center [122, 638] width 131 height 26
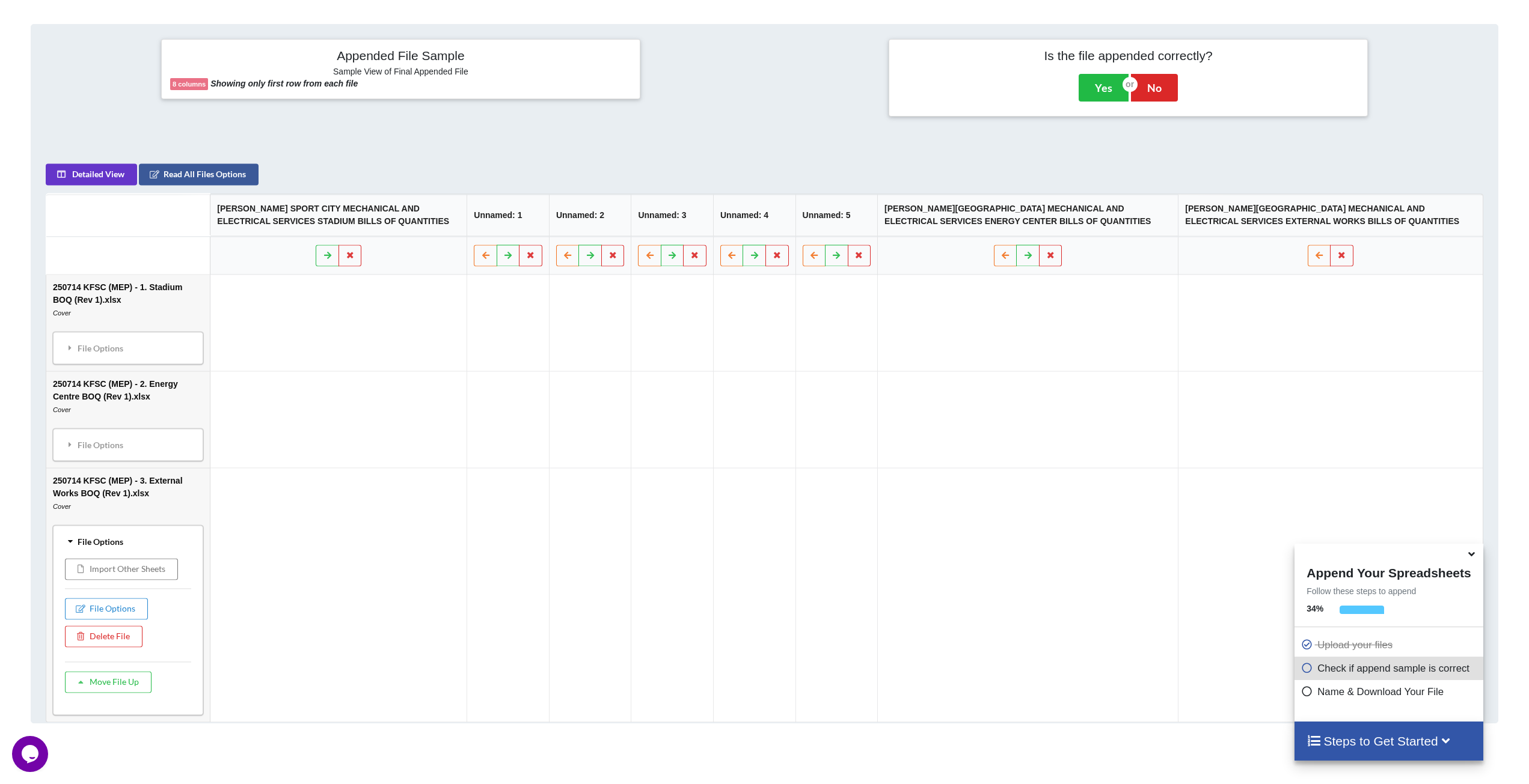
scroll to position [517, 0]
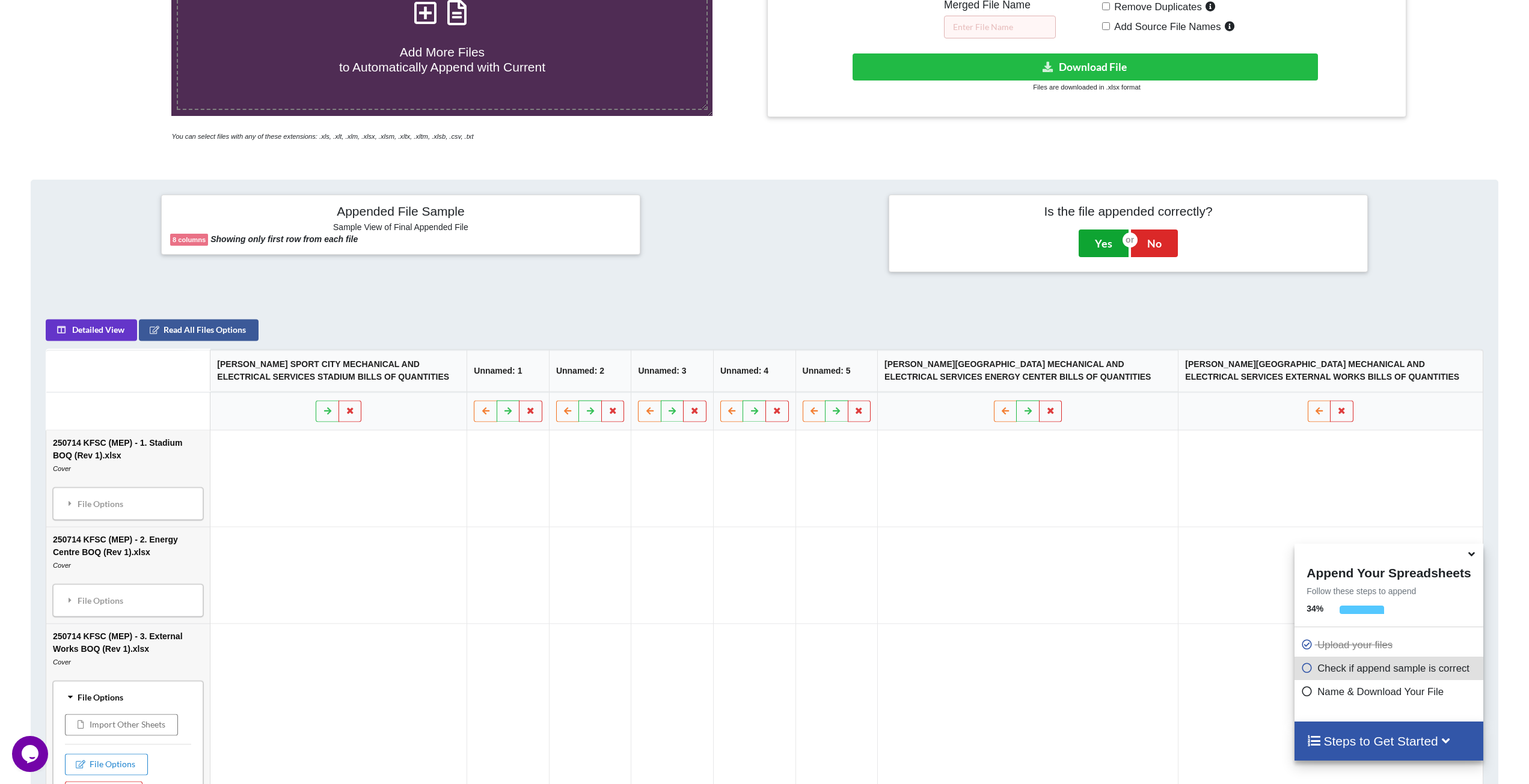
click at [1121, 253] on button "Yes" at bounding box center [1104, 244] width 50 height 28
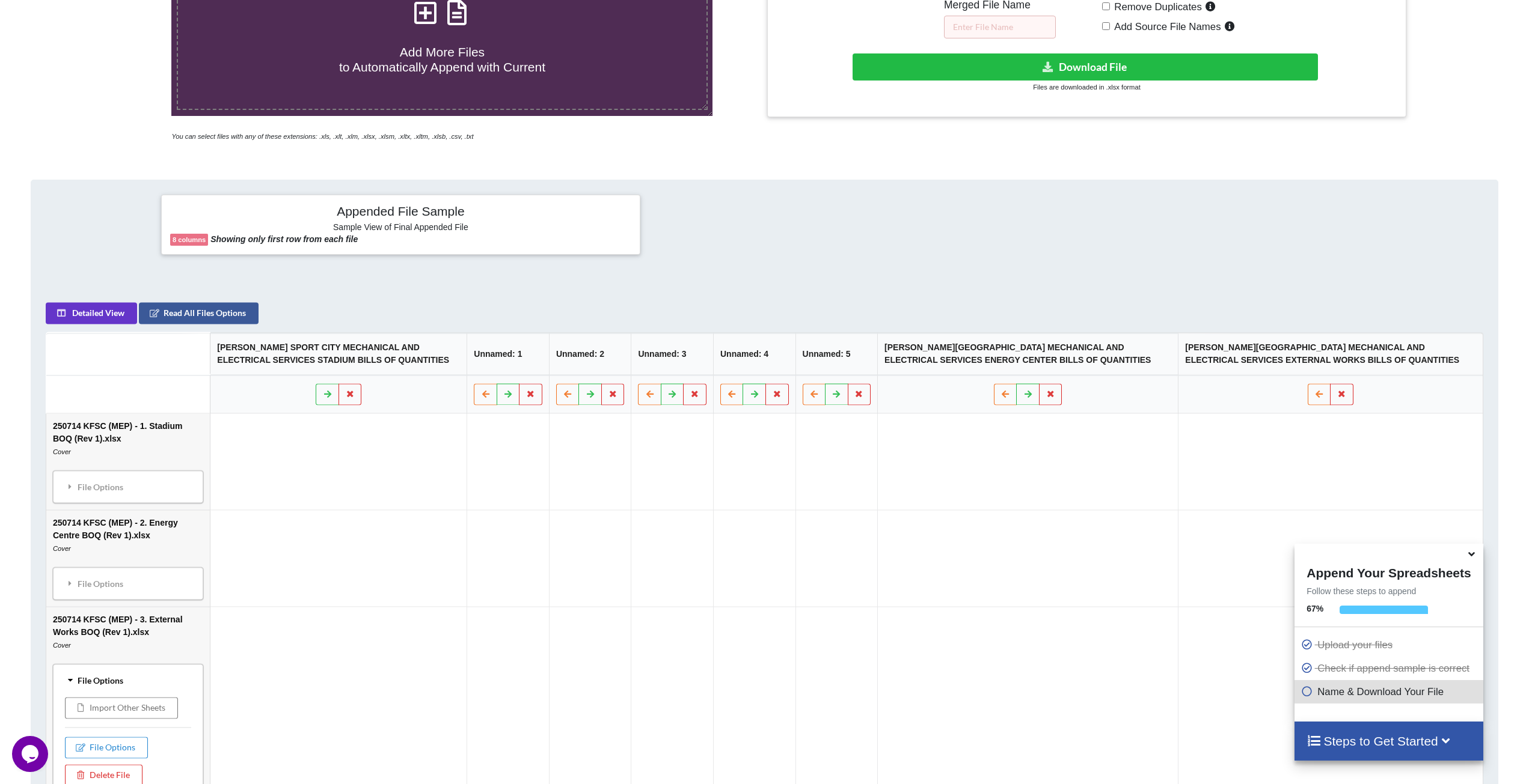
scroll to position [288, 0]
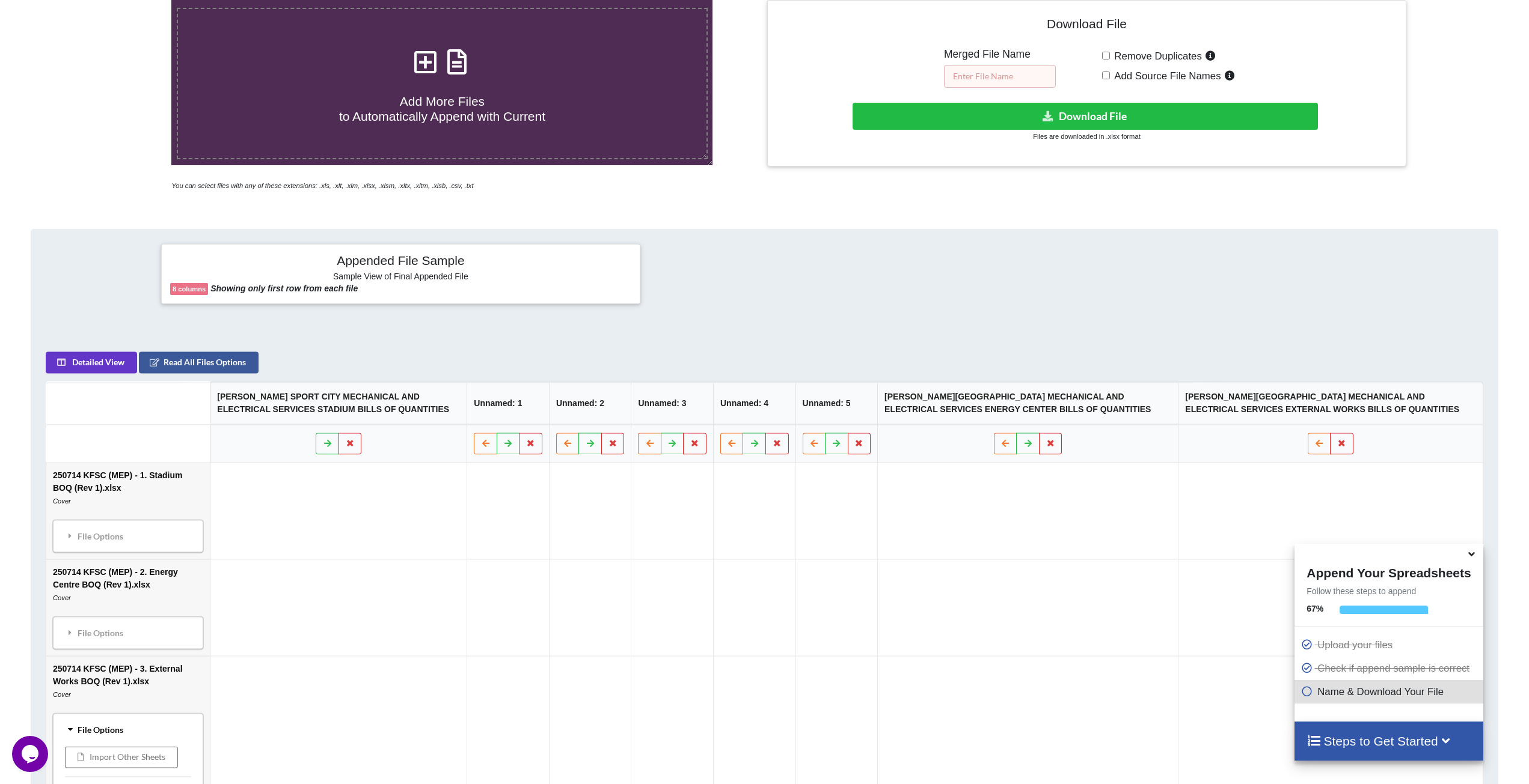
click at [1044, 69] on input "text" at bounding box center [1000, 77] width 112 height 23
type input "d"
click at [1089, 118] on button "Download File" at bounding box center [1085, 116] width 465 height 27
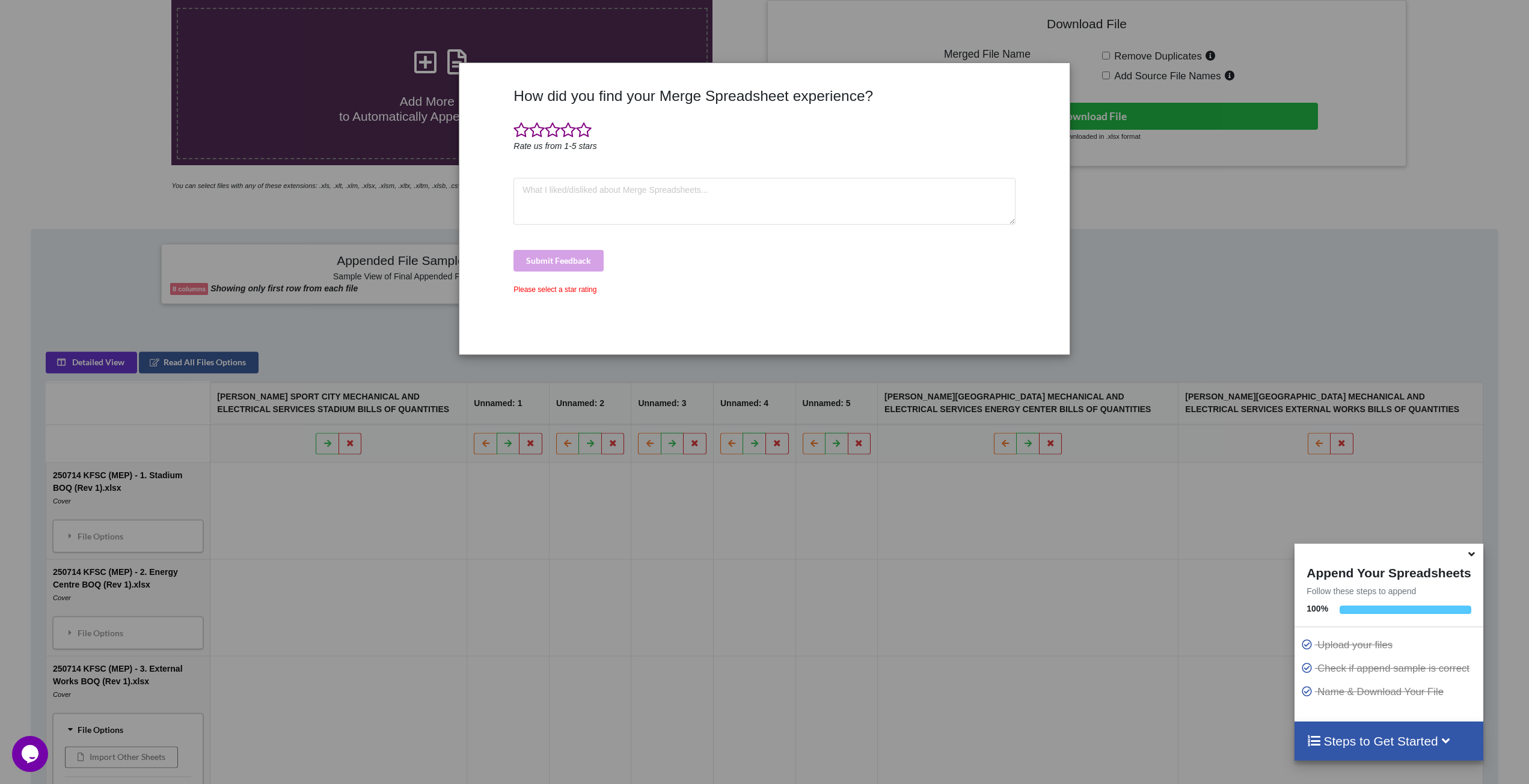
click at [253, 93] on div "How did you find your Merge Spreadsheet experience? Rate us from 1-5 stars Subm…" at bounding box center [764, 392] width 1529 height 784
